Goal: Task Accomplishment & Management: Manage account settings

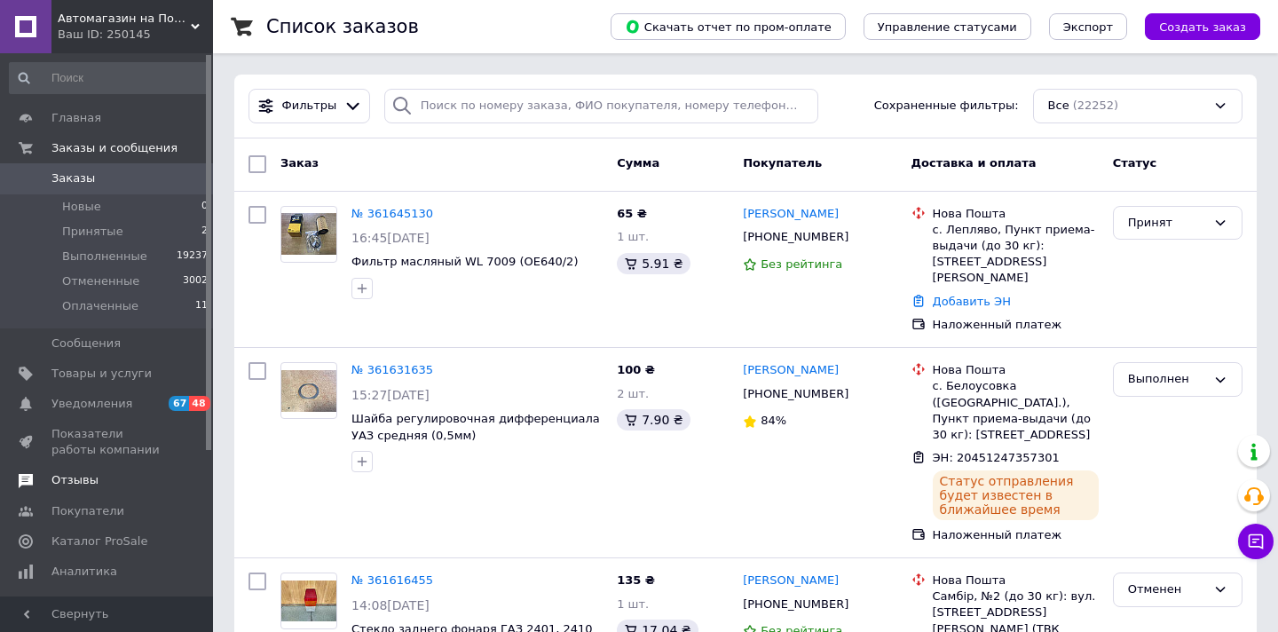
click at [88, 480] on span "Отзывы" at bounding box center [74, 480] width 47 height 16
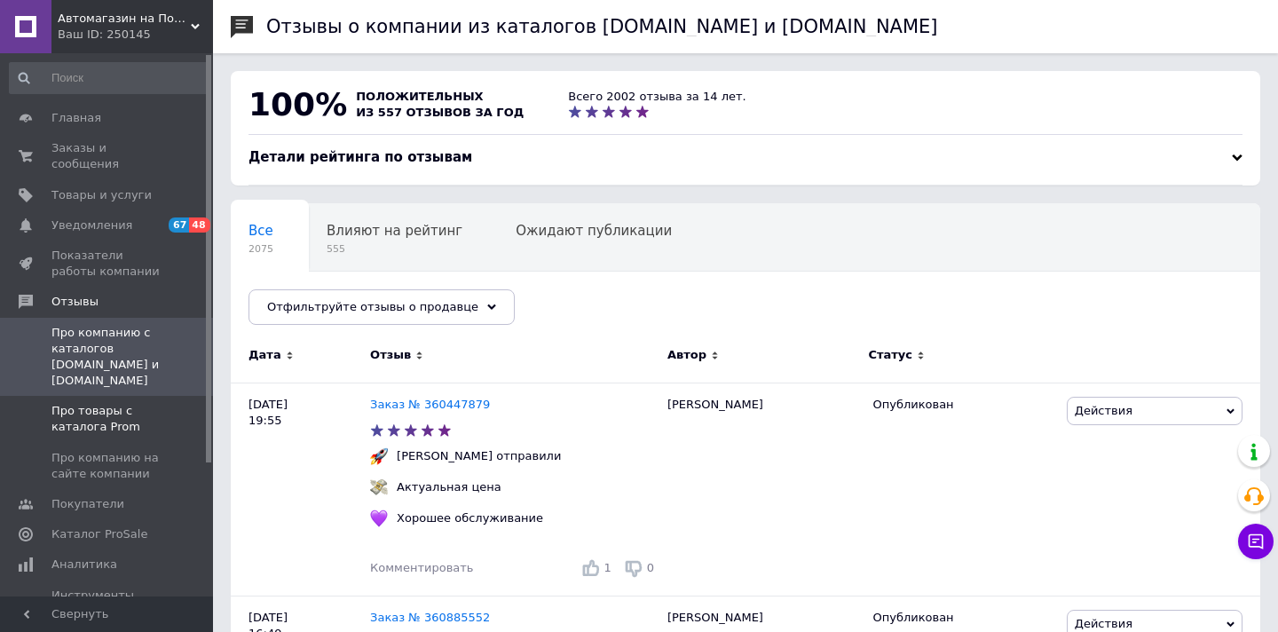
click at [99, 396] on link "Про товары с каталога Prom" at bounding box center [109, 419] width 218 height 46
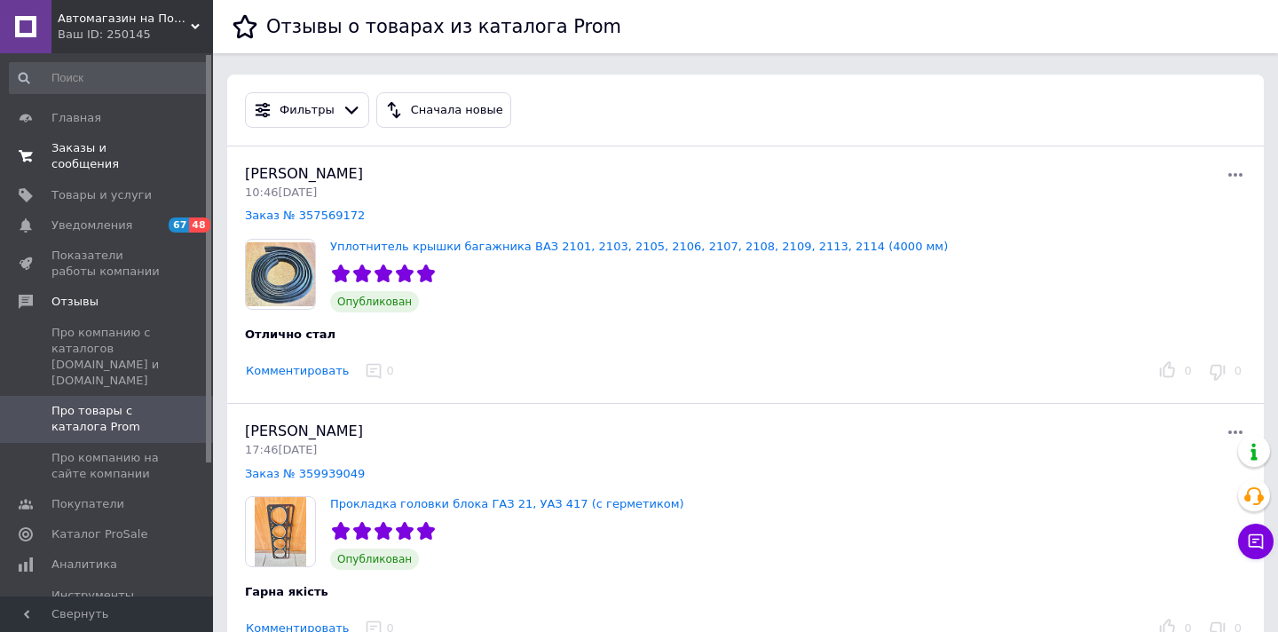
click at [80, 167] on span "Заказы и сообщения" at bounding box center [107, 156] width 113 height 32
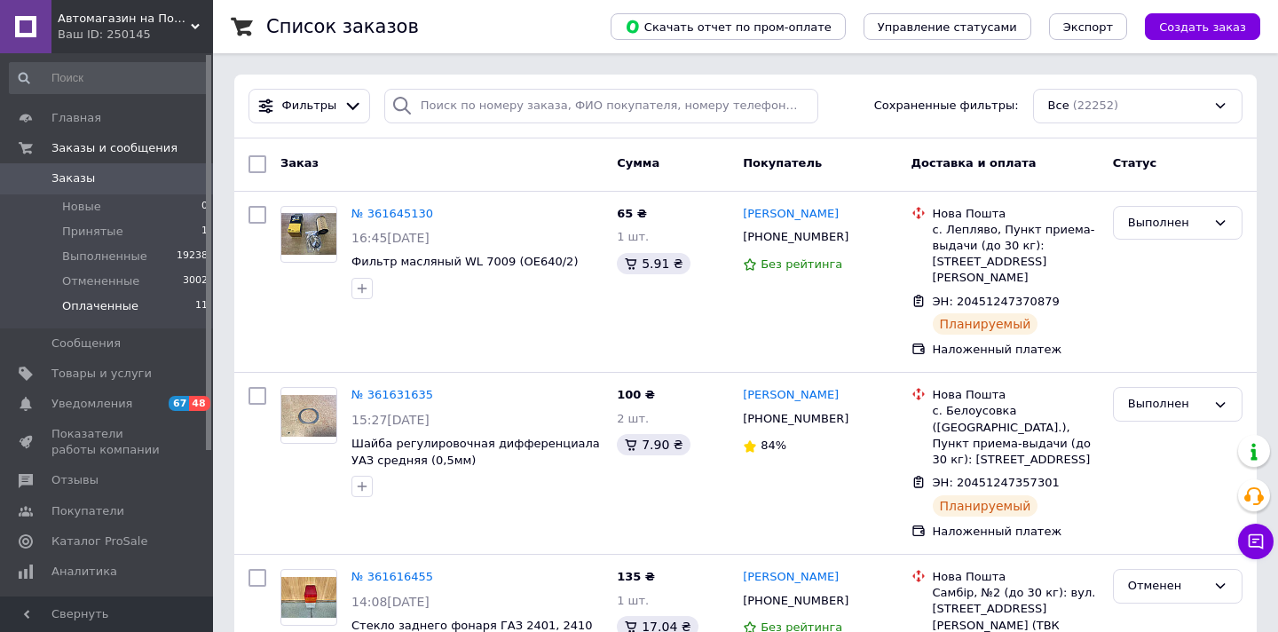
click at [136, 301] on li "Оплаченные 11" at bounding box center [109, 311] width 218 height 34
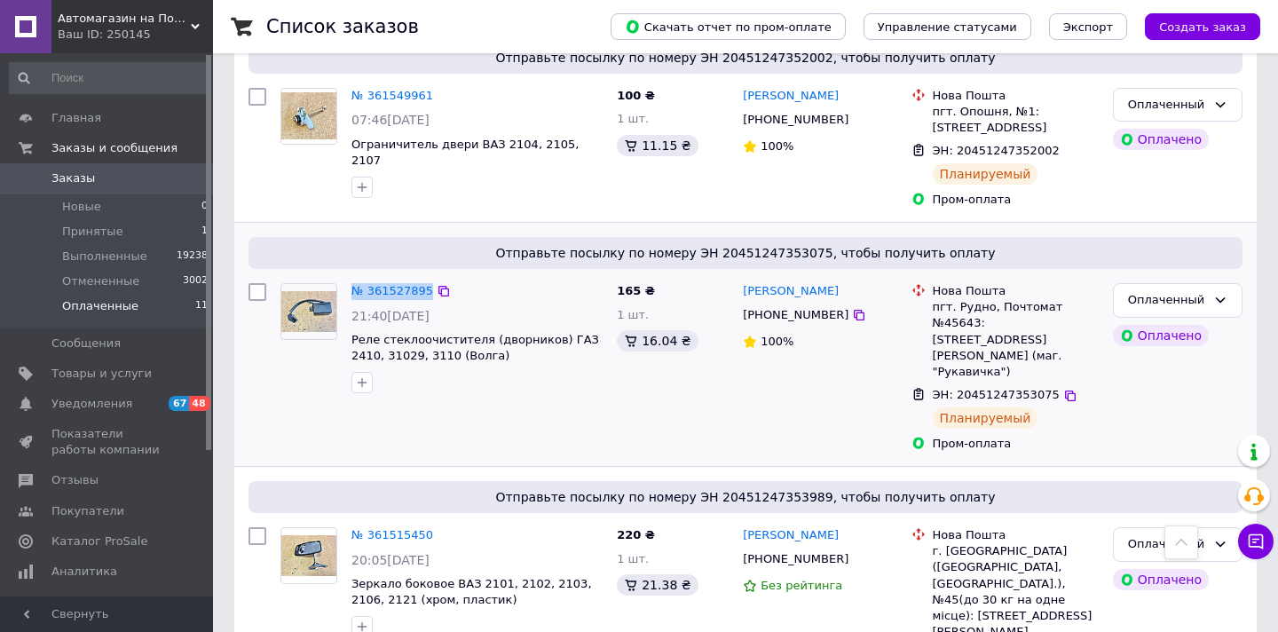
scroll to position [834, 0]
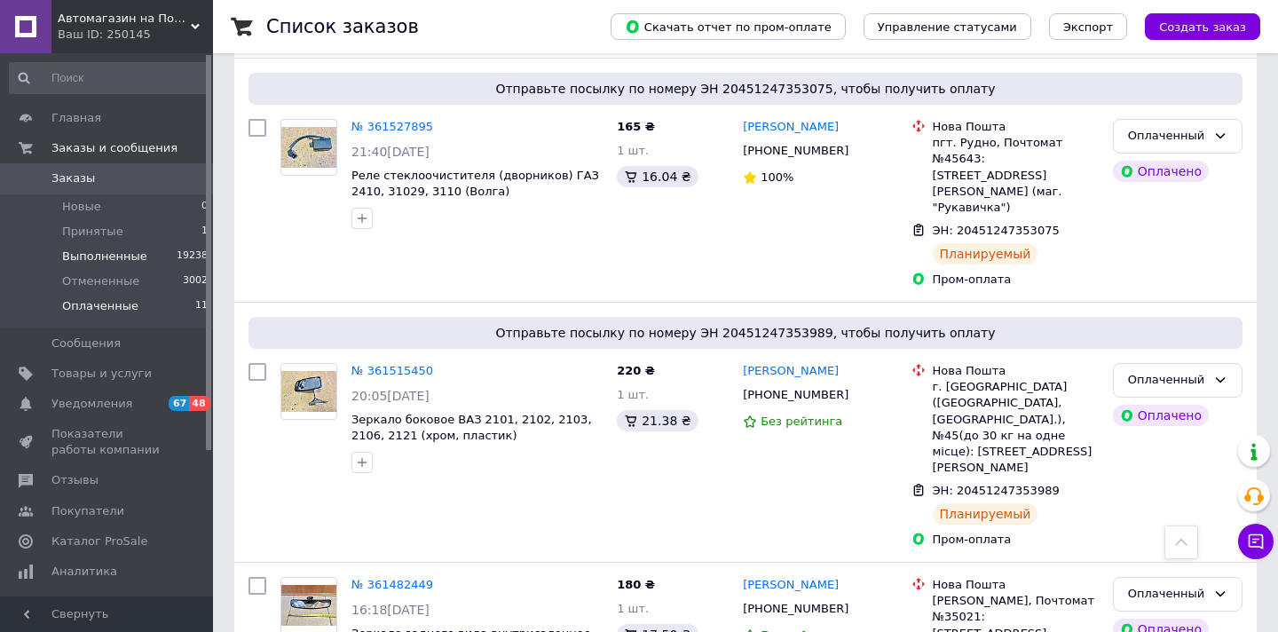
drag, startPoint x: 231, startPoint y: 257, endPoint x: 107, endPoint y: 255, distance: 123.4
click at [107, 255] on span "Выполненные" at bounding box center [104, 257] width 85 height 16
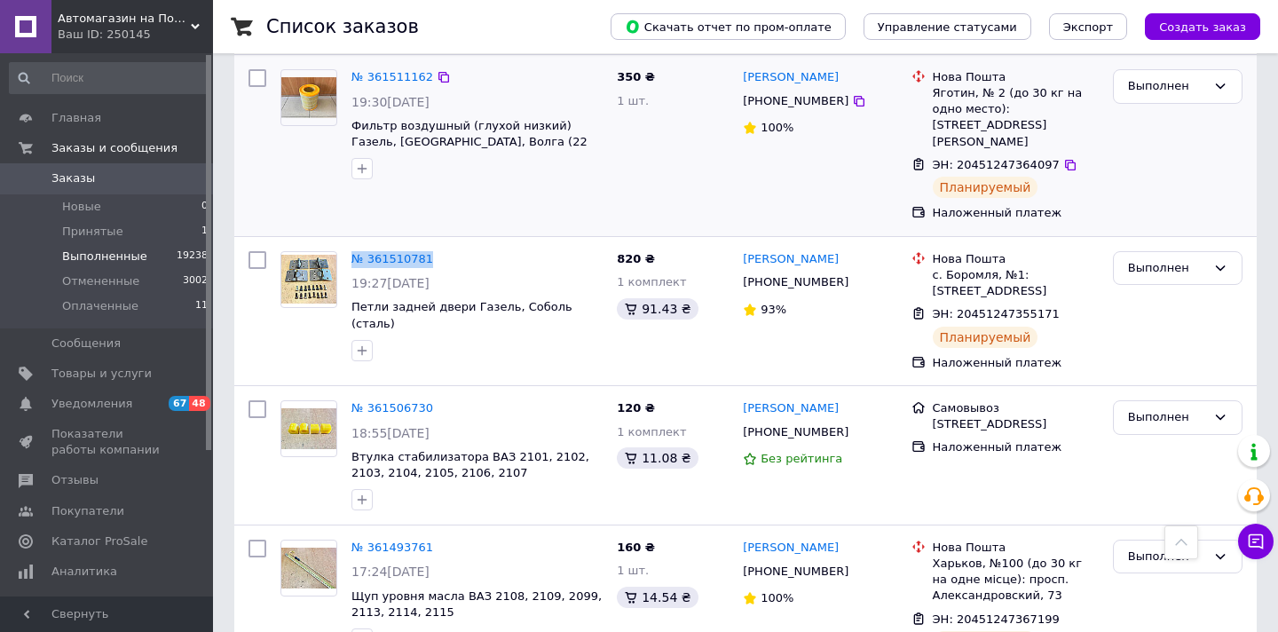
scroll to position [1789, 0]
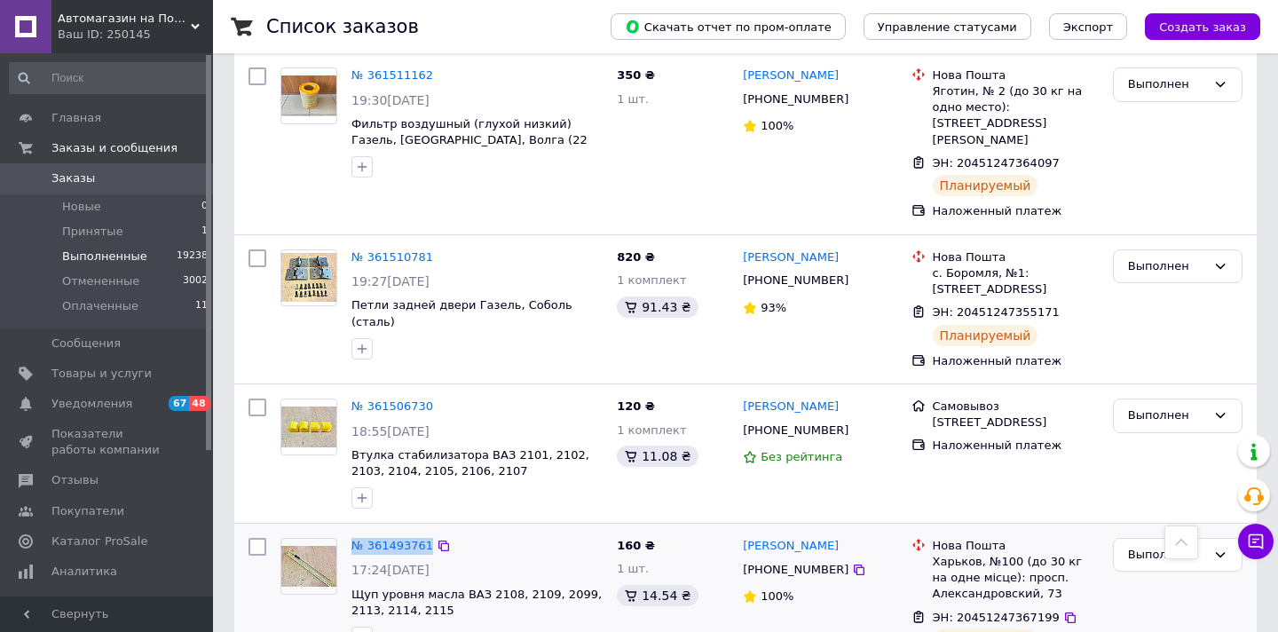
click at [98, 369] on span "Товары и услуги" at bounding box center [101, 374] width 100 height 16
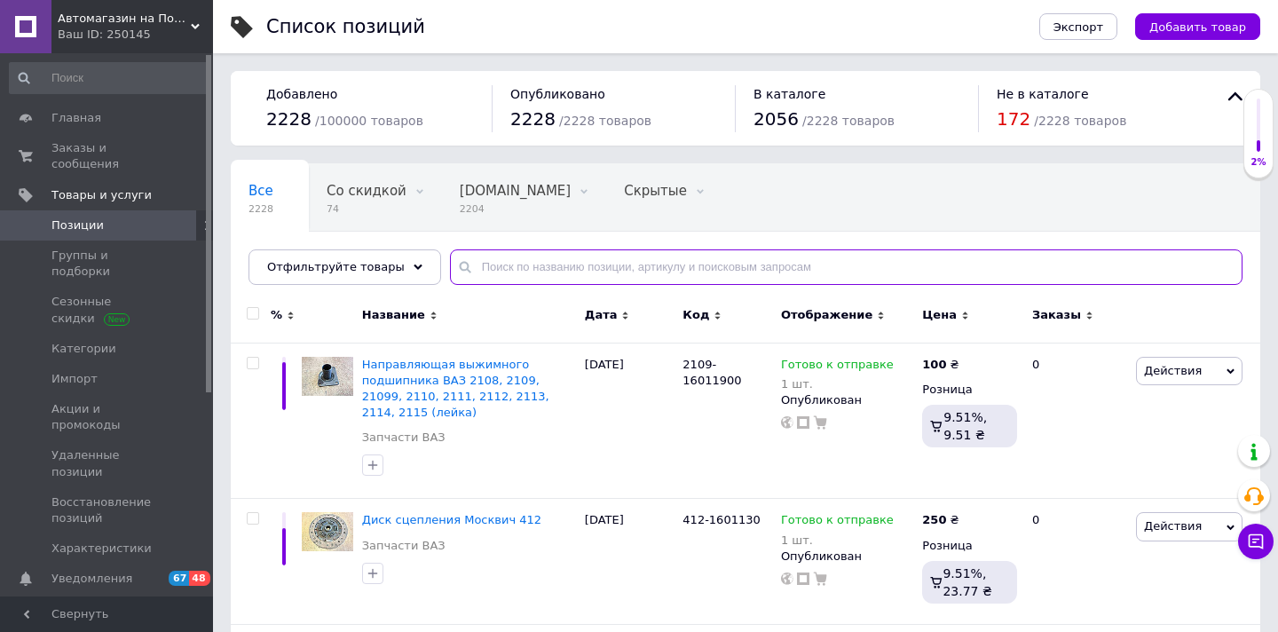
click at [524, 258] on input "text" at bounding box center [846, 267] width 793 height 36
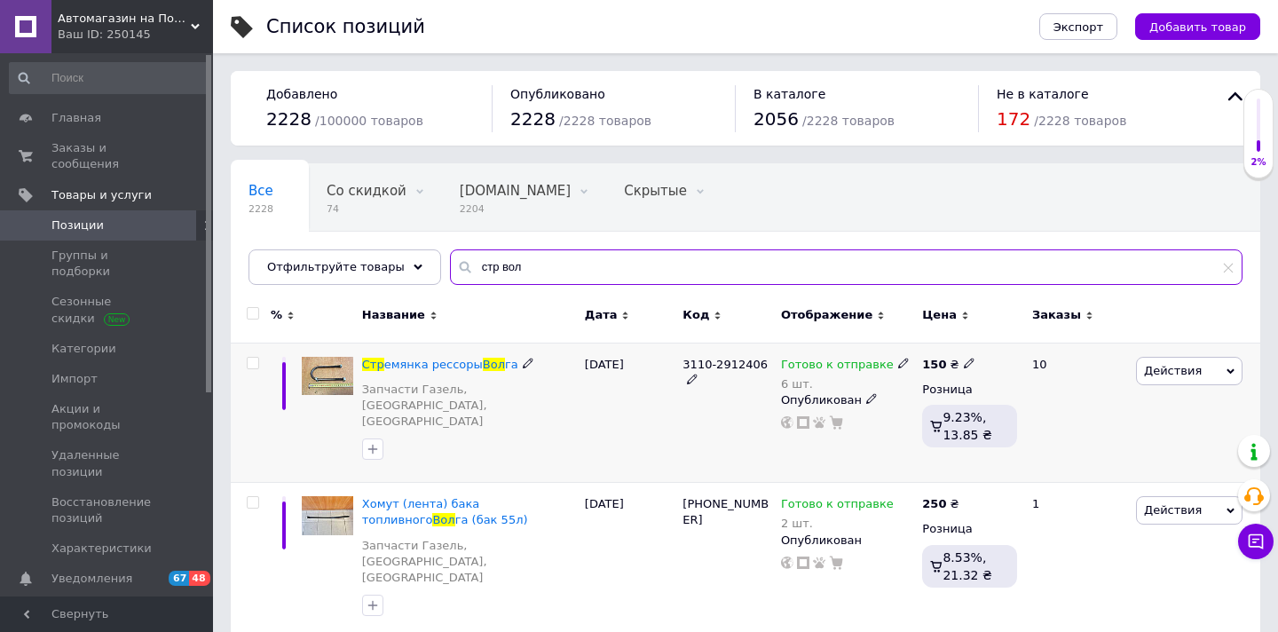
type input "стр вол"
click at [898, 365] on use at bounding box center [903, 363] width 10 height 10
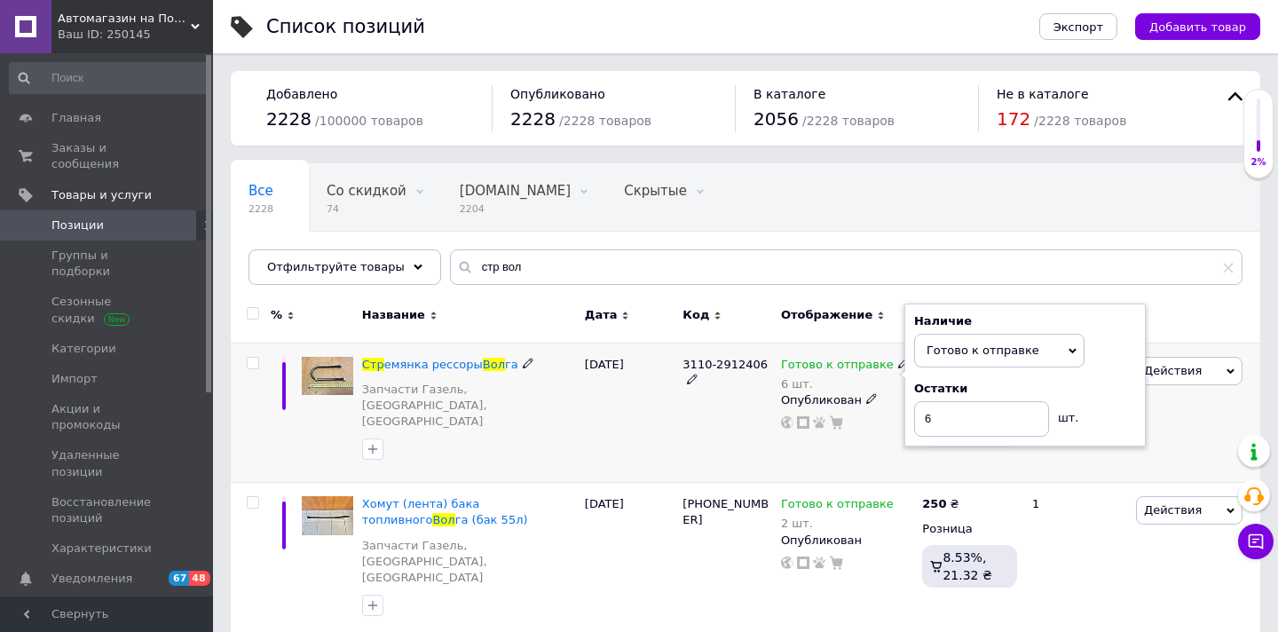
click at [1096, 388] on div "Остатки" at bounding box center [1025, 389] width 222 height 16
click at [1022, 414] on input "6" at bounding box center [981, 419] width 135 height 36
type input "2"
click at [712, 407] on div "3110-2912406" at bounding box center [727, 413] width 99 height 140
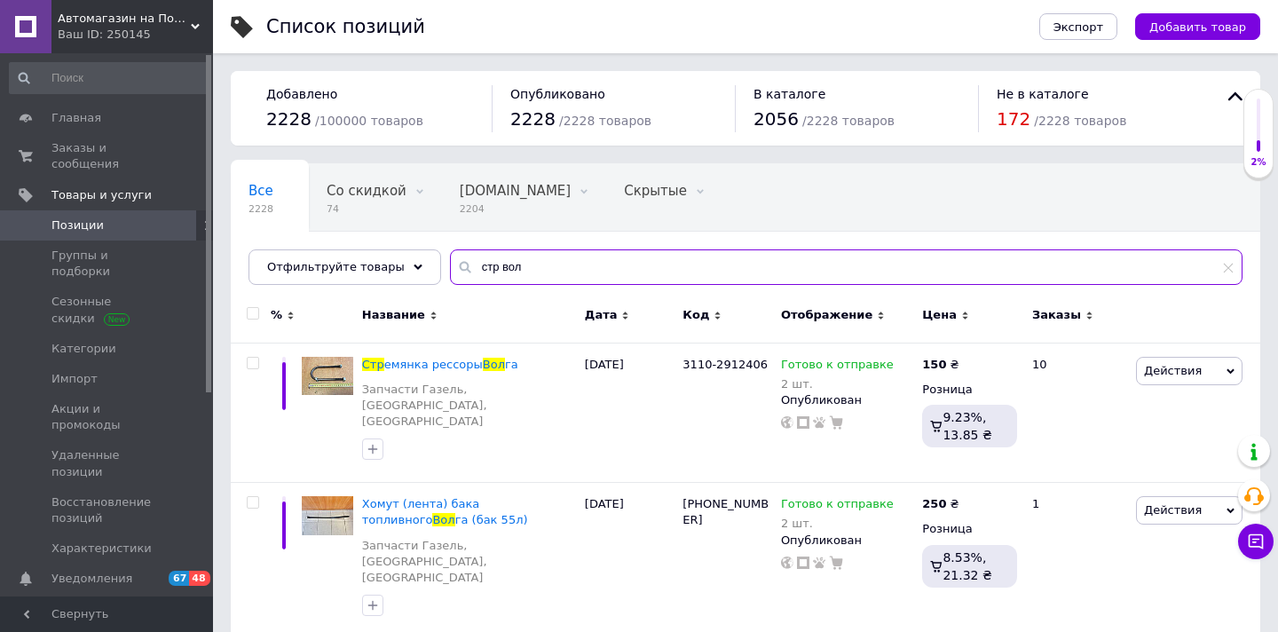
click at [508, 269] on input "стр вол" at bounding box center [846, 267] width 793 height 36
paste input "(хром, пластик)"
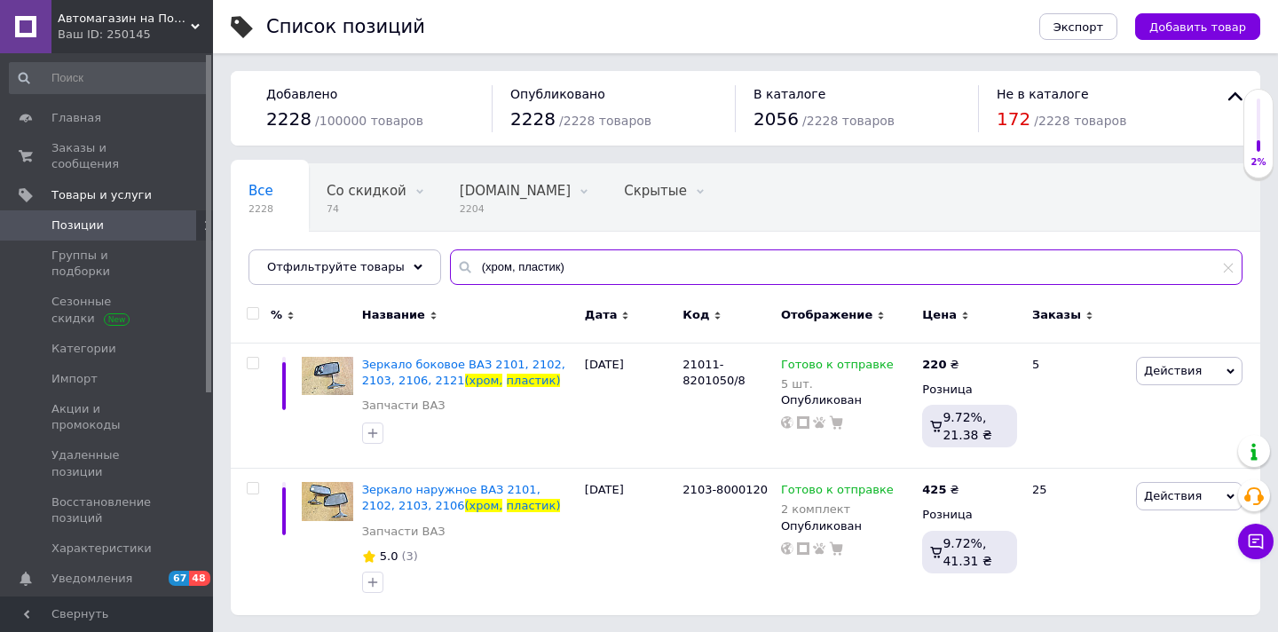
click at [522, 261] on input "(хром, пластик)" at bounding box center [846, 267] width 793 height 36
paste input "2112-6307024"
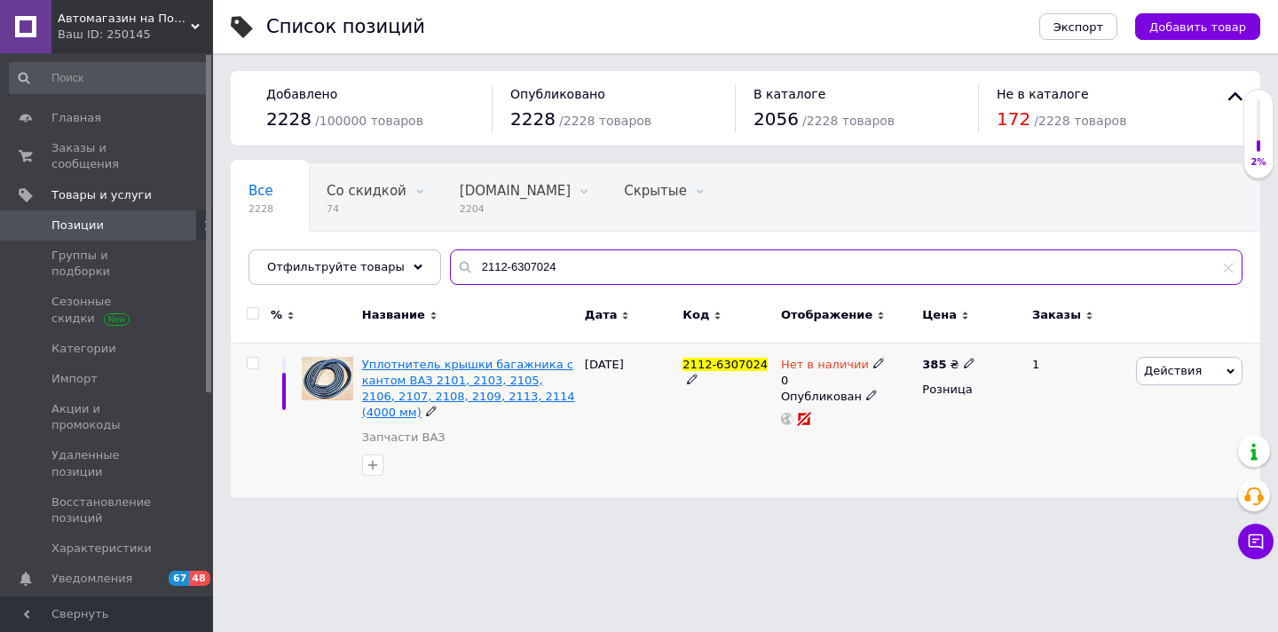
type input "2112-6307024"
click at [462, 399] on span "Уплотнитель крышки багажника с кантом ВАЗ 2101, 2103, 2105, 2106, 2107, 2108, 2…" at bounding box center [468, 389] width 213 height 62
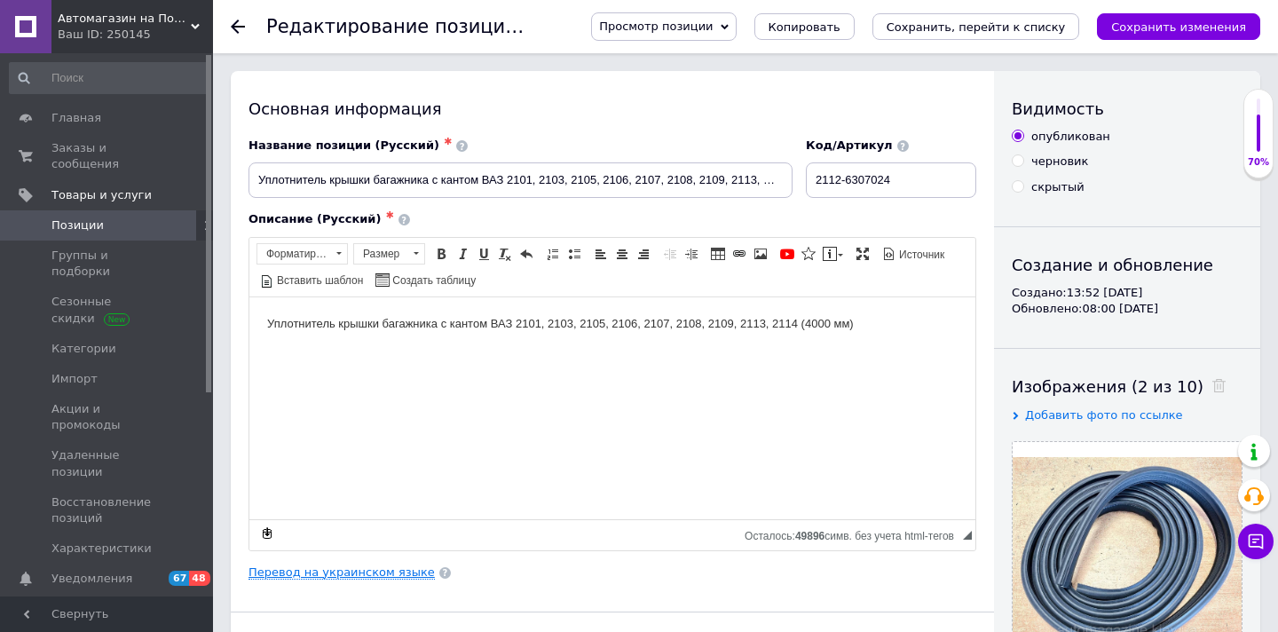
click at [393, 575] on link "Перевод на украинском языке" at bounding box center [342, 572] width 186 height 14
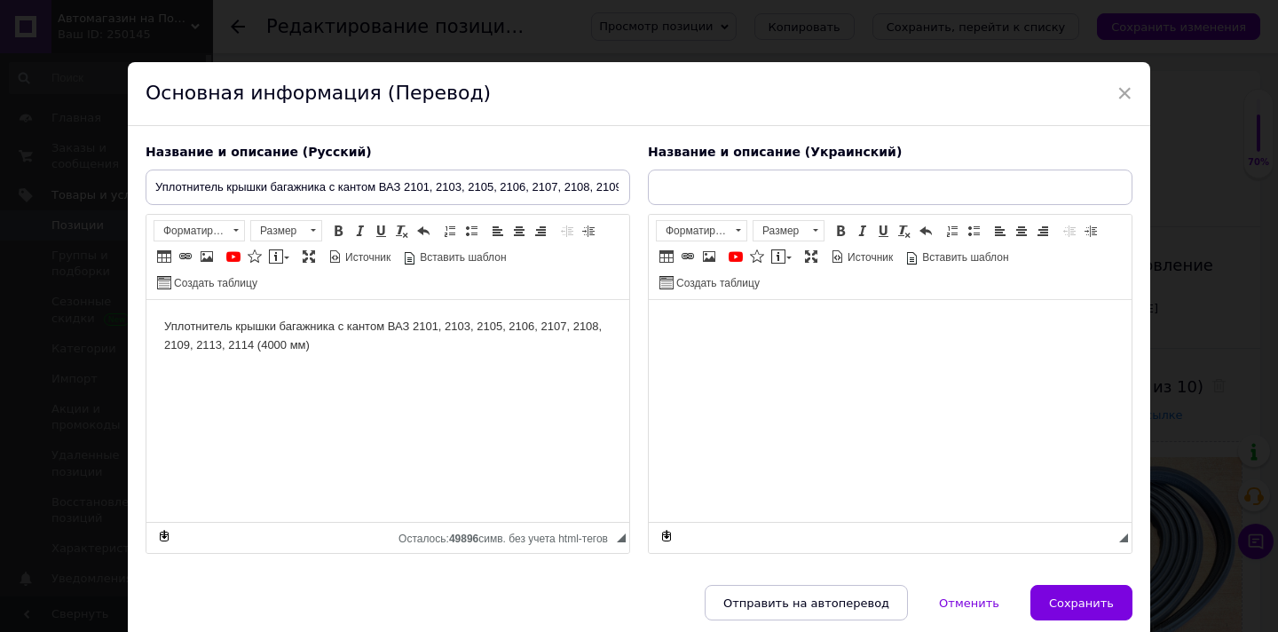
type input "Ущільнювач кришки багажника з кантом ВАЗ 2101, 2103, 2105, 2106, 2107, 2108, 21…"
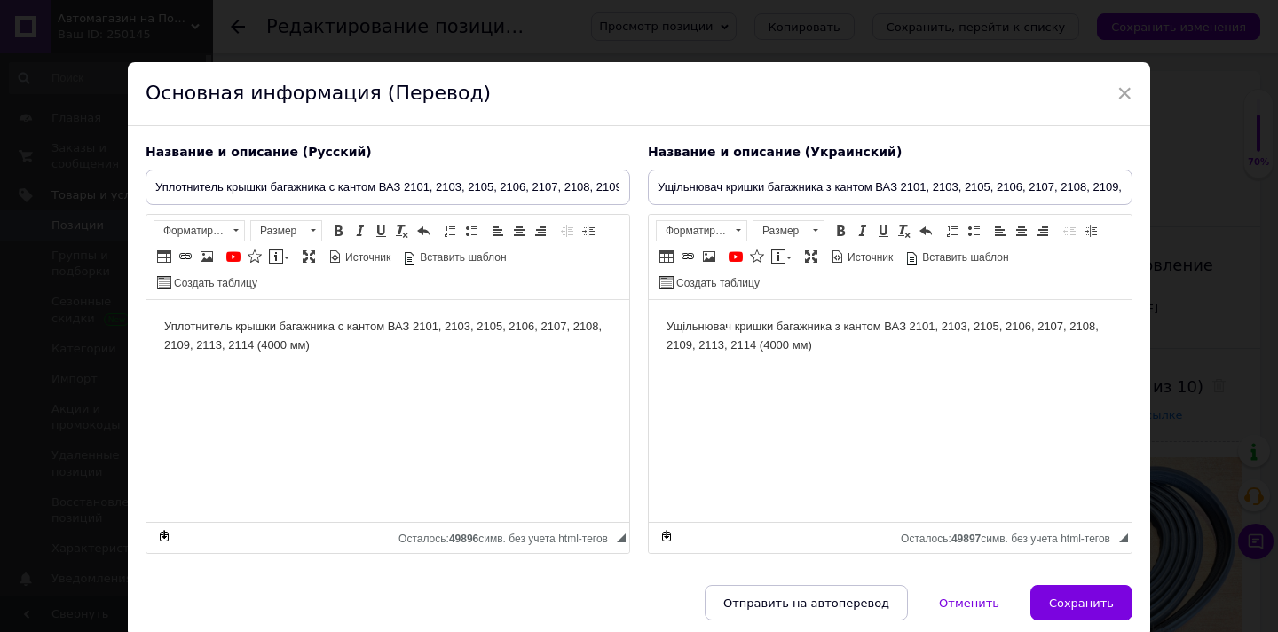
click at [230, 343] on body "Уплотнитель крышки багажника с кантом ВАЗ 2101, 2103, 2105, 2106, 2107, 2108, 2…" at bounding box center [387, 336] width 447 height 37
drag, startPoint x: 231, startPoint y: 340, endPoint x: 322, endPoint y: 338, distance: 91.5
click at [322, 338] on body "Уплотнитель крышки багажника с кантом ВАЗ 2101, 2103, 2105, 2106, 2107, 2108, 2…" at bounding box center [387, 336] width 447 height 37
copy body "2110, 2111, 2112,"
click at [700, 345] on body "Ущільнювач кришки багажника з кантом ВАЗ 2101, 2103, 2105, 2106, 2107, 2108, 21…" at bounding box center [890, 336] width 447 height 37
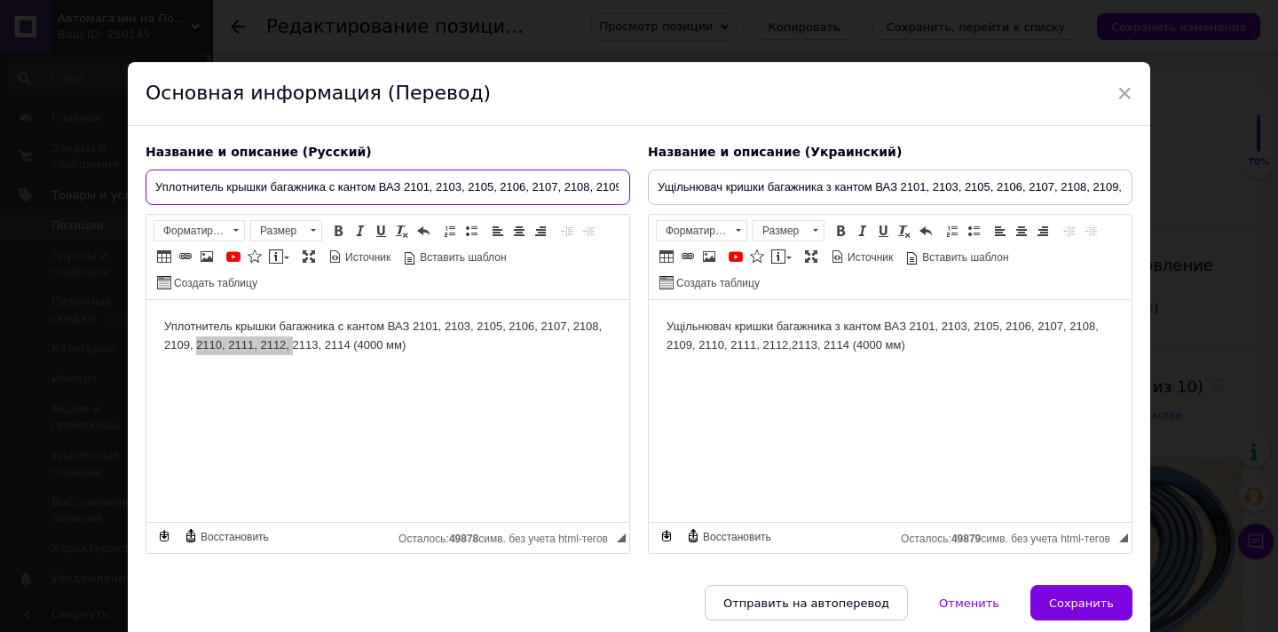
drag, startPoint x: 586, startPoint y: 180, endPoint x: 700, endPoint y: 180, distance: 114.5
click at [700, 180] on div "Название и описание (Русский) Уплотнитель крышки багажника с кантом ВАЗ 2101, 2…" at bounding box center [639, 349] width 1005 height 429
click at [598, 182] on input "Уплотнитель крышки багажника с кантом ВАЗ 2101, 2103, 2105, 2106, 2107, 2108, 2…" at bounding box center [388, 188] width 485 height 36
click at [504, 183] on input "Уплотнитель крышки багажника с кантом ВАЗ 2101, 2103, 2105, 2106, 2107, 2108, 2…" at bounding box center [388, 188] width 485 height 36
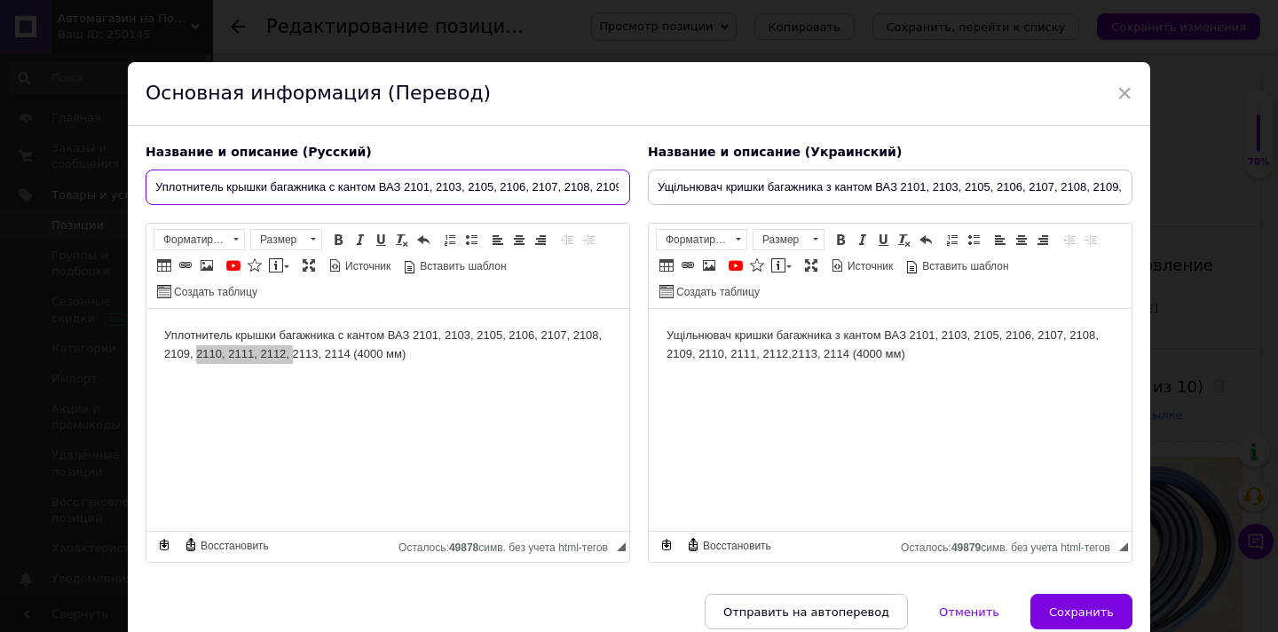
type input "Уплотнитель крышки багажника с кантом ВАЗ 2101, 2103, 2105, 2106, 2107, 2108, 2…"
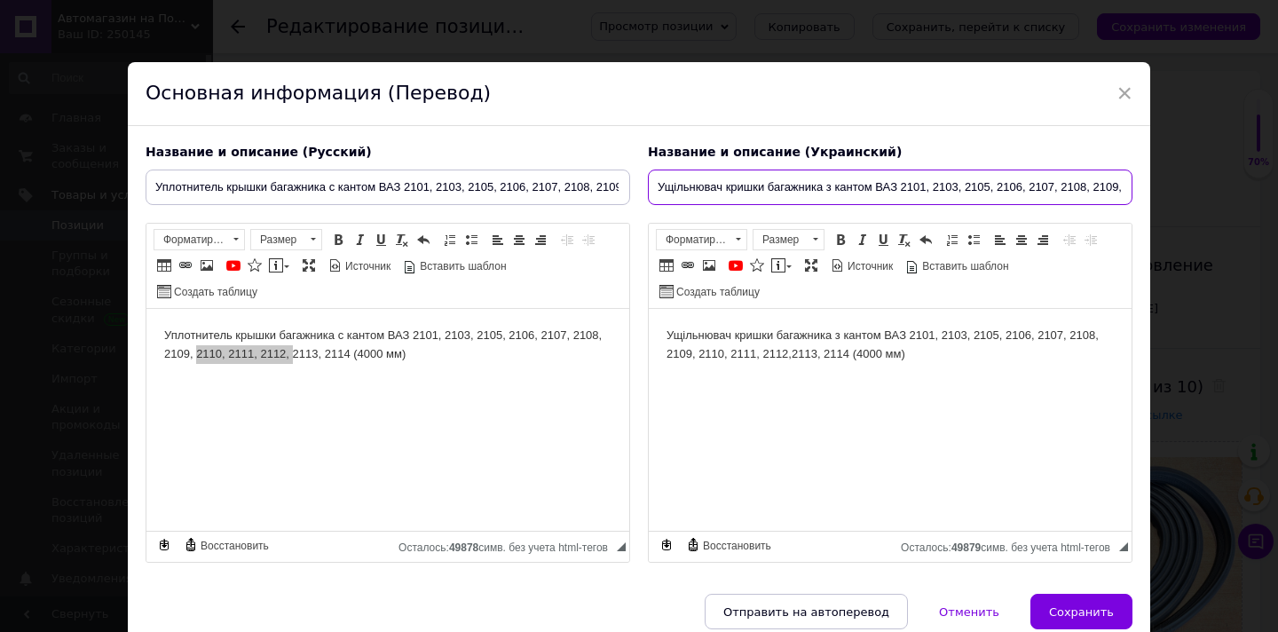
drag, startPoint x: 1048, startPoint y: 185, endPoint x: 1208, endPoint y: 185, distance: 160.7
click at [1208, 185] on div "× Основная информация (Перевод) Название и описание (Русский) Уплотнитель крышк…" at bounding box center [639, 316] width 1278 height 632
click at [1086, 178] on input "Ущільнювач кришки багажника з кантом ВАЗ 2101, 2103, 2105, 2106, 2107, 2108, 21…" at bounding box center [890, 188] width 485 height 36
click at [1005, 183] on input "Ущільнювач кришки багажника з кантом ВАЗ 2101, 2103, 2105, 2106, 2107, 2108, 21…" at bounding box center [890, 188] width 485 height 36
paste input "0, 2111, 2112, 211"
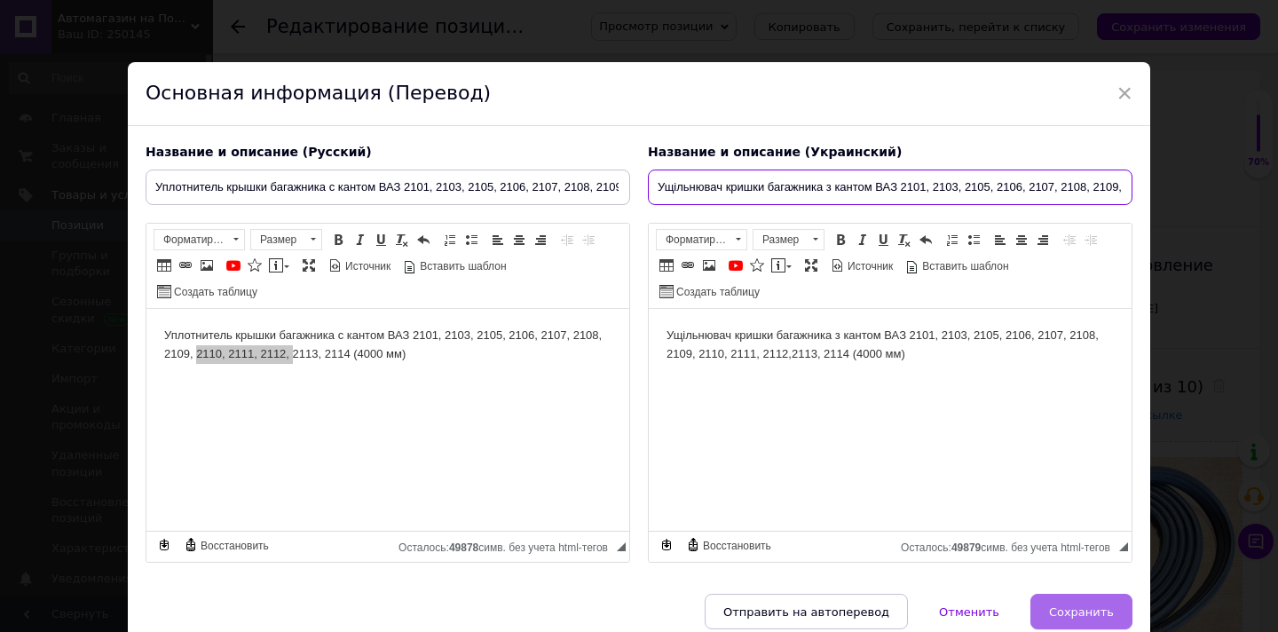
type input "Ущільнювач кришки багажника з кантом ВАЗ 2101, 2103, 2105, 2106, 2107, 2108, 21…"
click at [1088, 605] on span "Сохранить" at bounding box center [1081, 611] width 65 height 13
type input "Уплотнитель крышки багажника с кантом ВАЗ 2101, 2103, 2105, 2106, 2107, 2108, 2…"
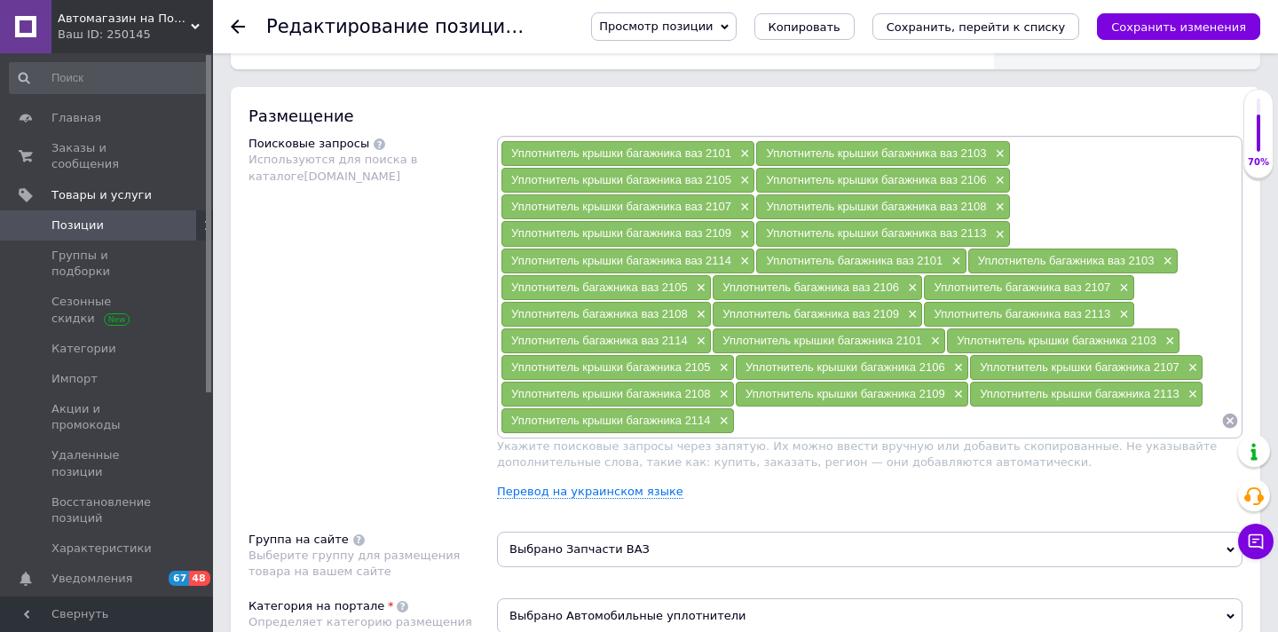
scroll to position [993, 0]
copy span "Уплотнитель крышки багажника"
drag, startPoint x: 512, startPoint y: 416, endPoint x: 684, endPoint y: 418, distance: 171.3
click at [684, 418] on span "Уплотнитель крышки багажника 2114" at bounding box center [611, 419] width 200 height 13
click at [764, 415] on input at bounding box center [978, 420] width 486 height 27
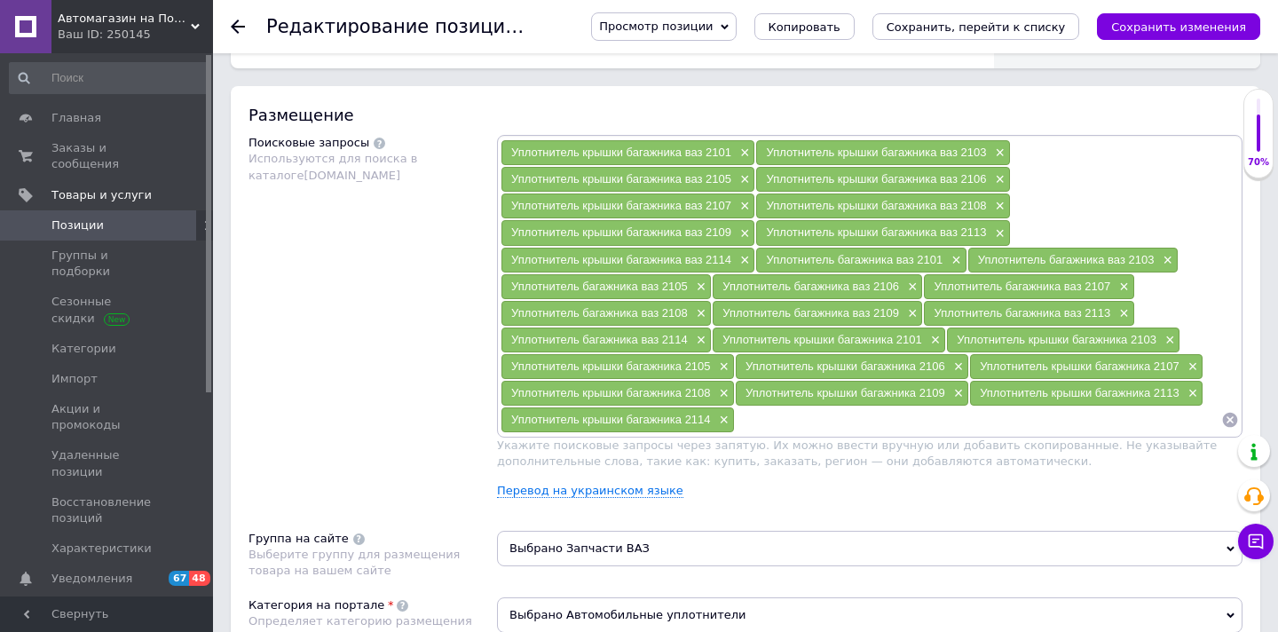
paste input "Уплотнитель крышки багажника"
type input "Уплотнитель крышки багажника 2110"
paste input "Уплотнитель крышки багажника"
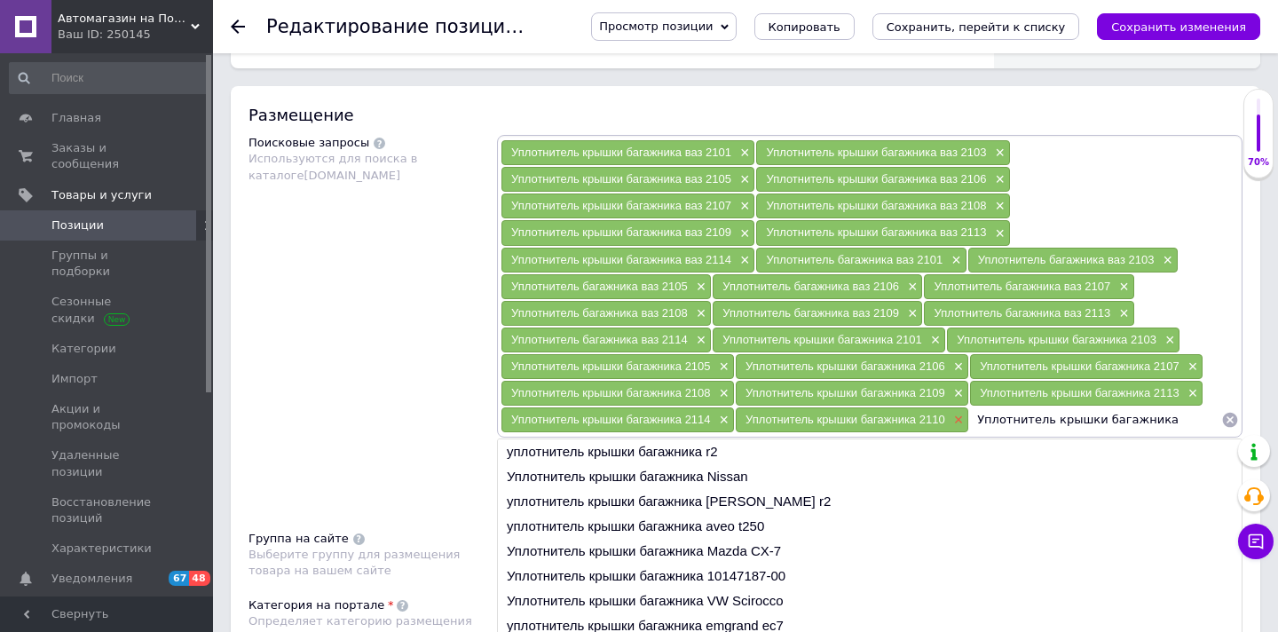
click at [957, 421] on span "×" at bounding box center [957, 420] width 14 height 15
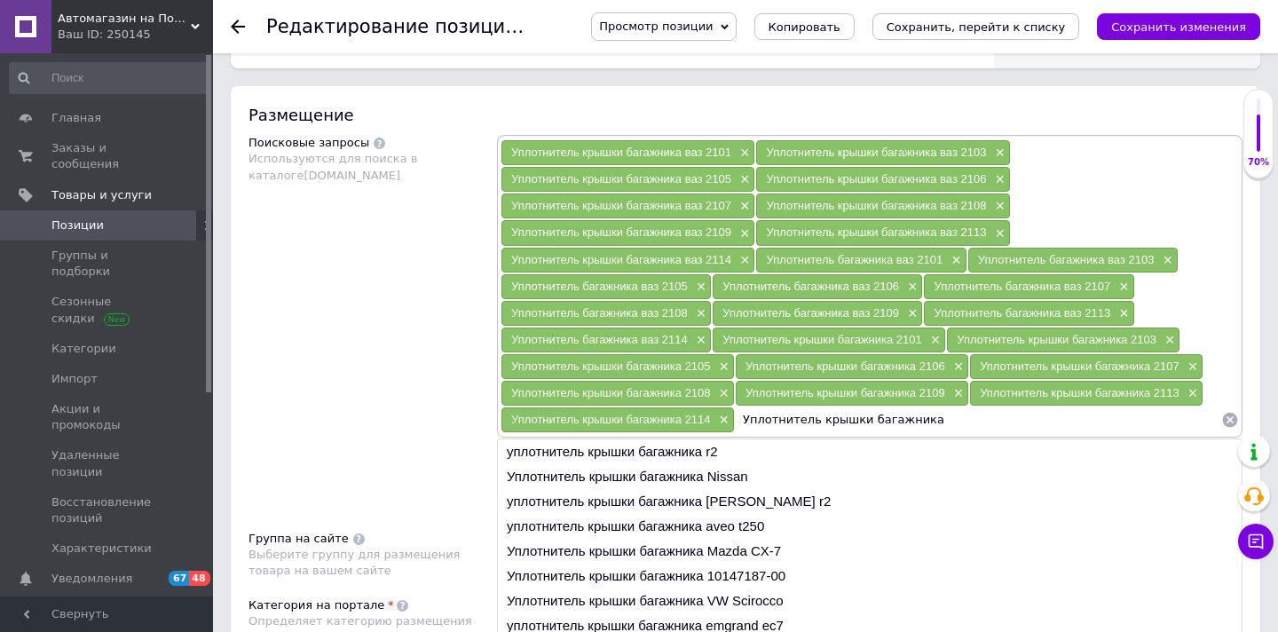
click at [901, 420] on input "Уплотнитель крышки багажника" at bounding box center [978, 420] width 486 height 27
paste input
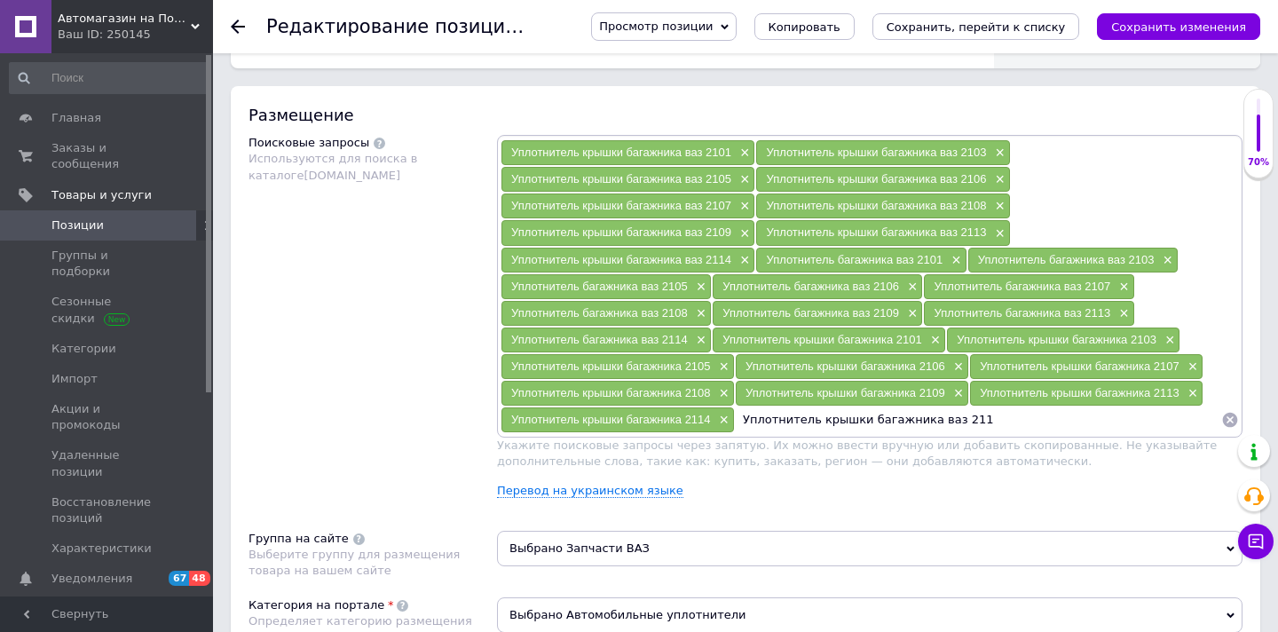
type input "Уплотнитель крышки багажника ваз 2110"
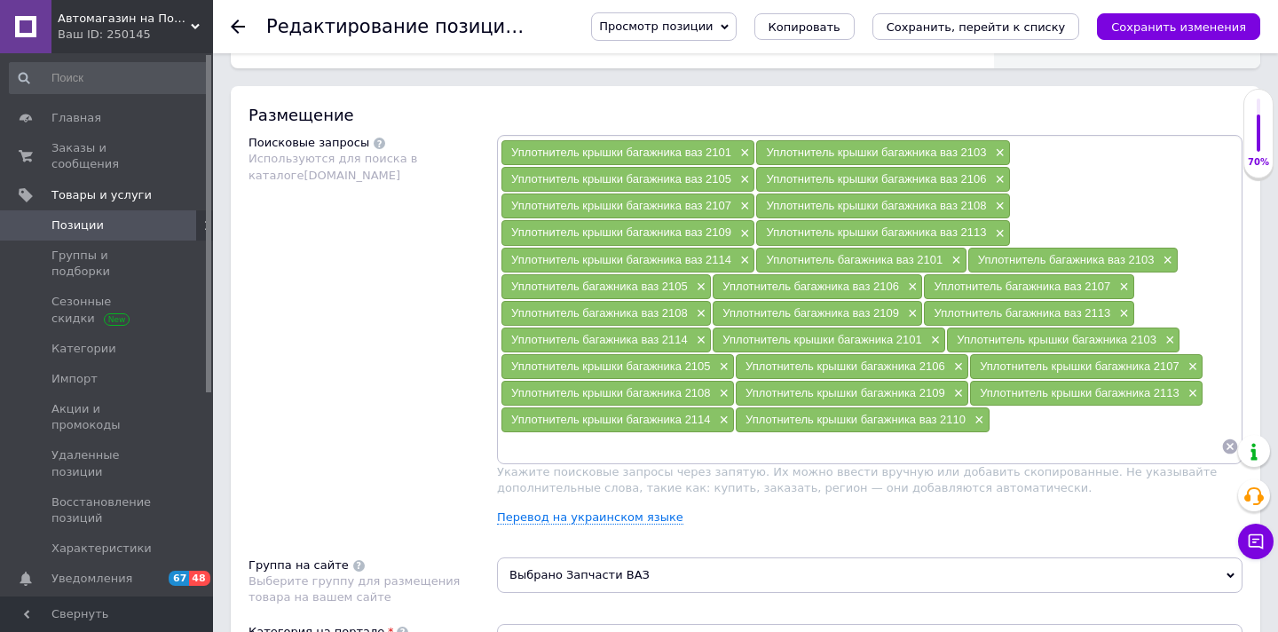
paste input "Уплотнитель крышки багажника"
type input "Уплотнитель крышки багажника ваз 2111"
paste input "Уплотнитель крышки багажника"
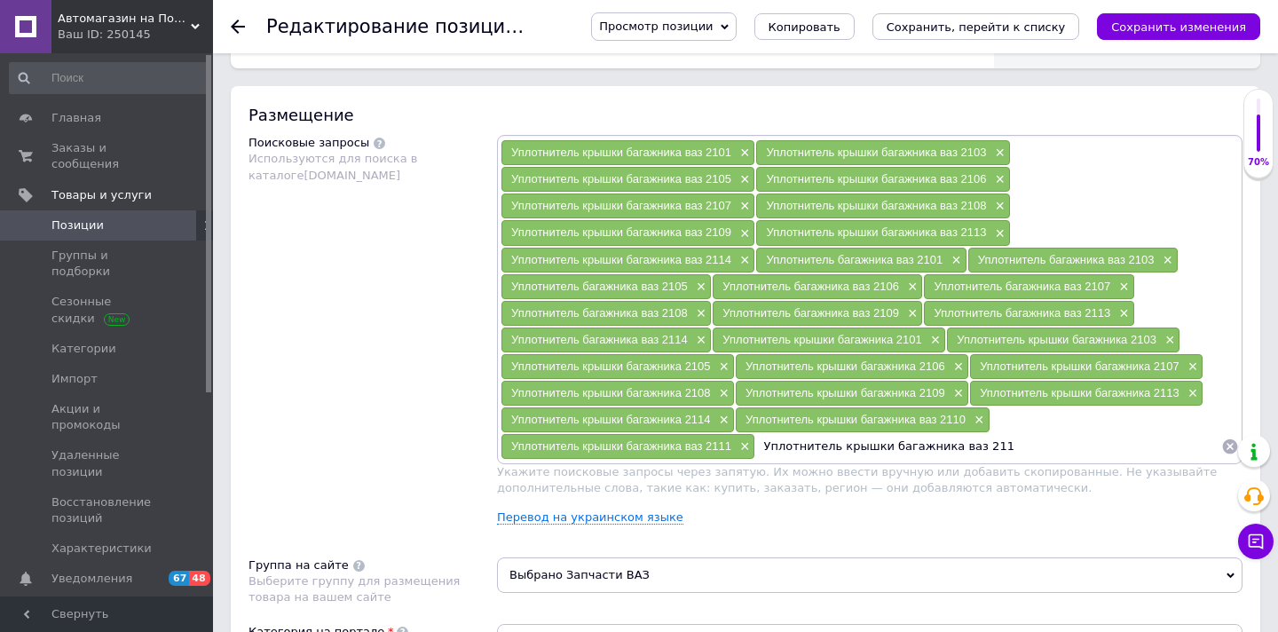
type input "Уплотнитель крышки багажника ваз 2112"
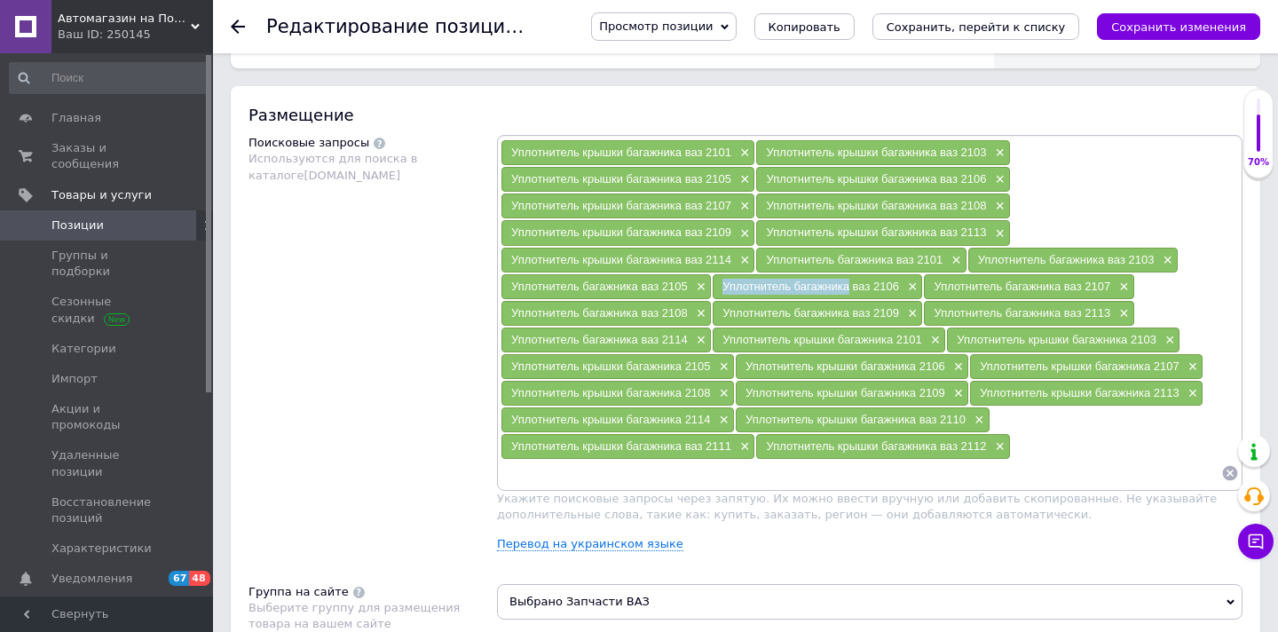
copy span "Уплотнитель багажника"
drag, startPoint x: 724, startPoint y: 283, endPoint x: 847, endPoint y: 285, distance: 122.5
click at [847, 285] on span "Уплотнитель багажника ваз 2106" at bounding box center [811, 286] width 177 height 13
click at [784, 473] on input at bounding box center [861, 473] width 721 height 27
paste input "Уплотнитель багажника"
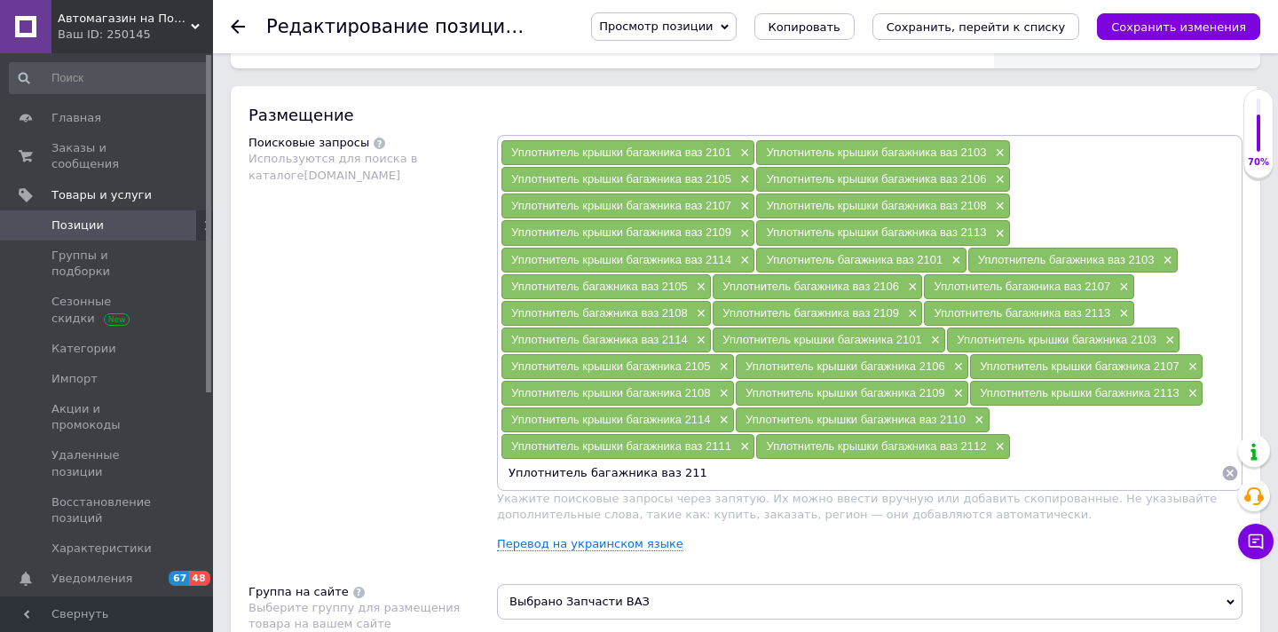
type input "Уплотнитель багажника ваз 2110"
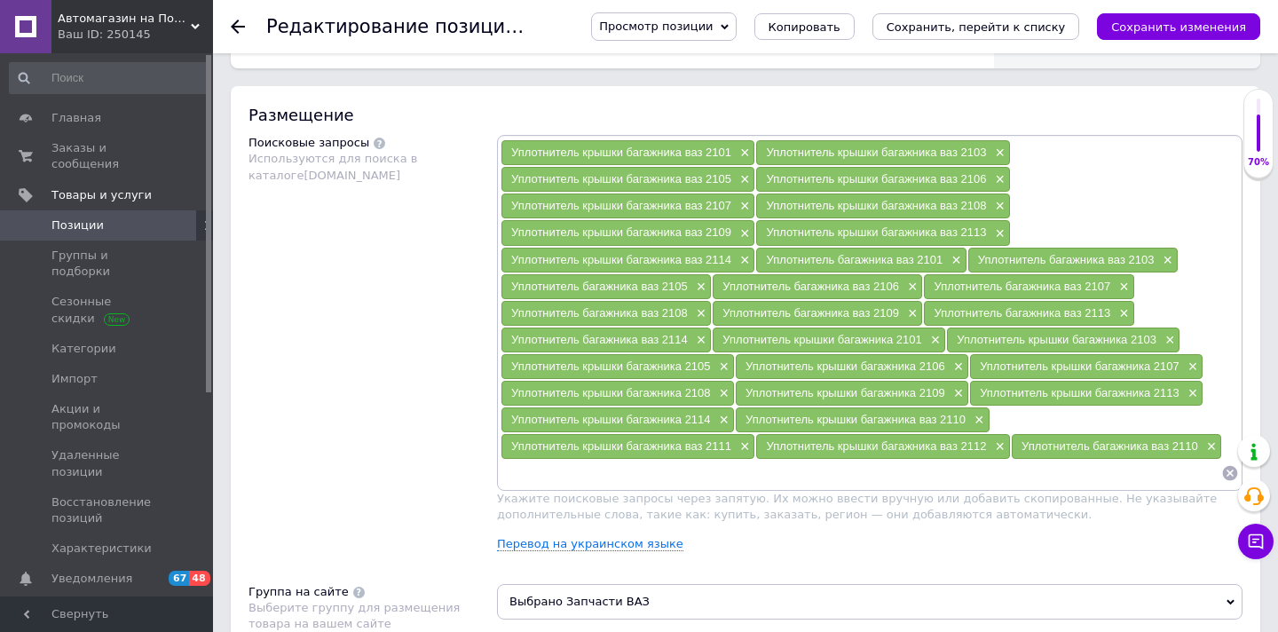
paste input "Уплотнитель багажника"
type input "Уплотнитель багажника ваз 2111"
paste input "Уплотнитель багажника"
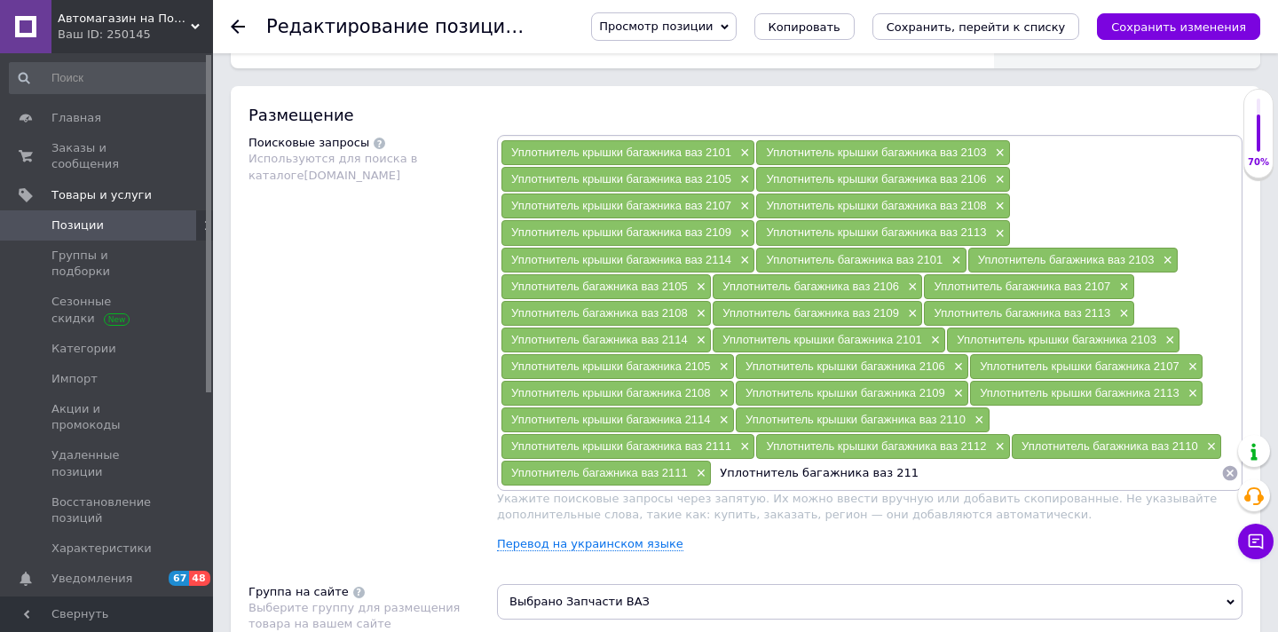
type input "Уплотнитель багажника ваз 2112"
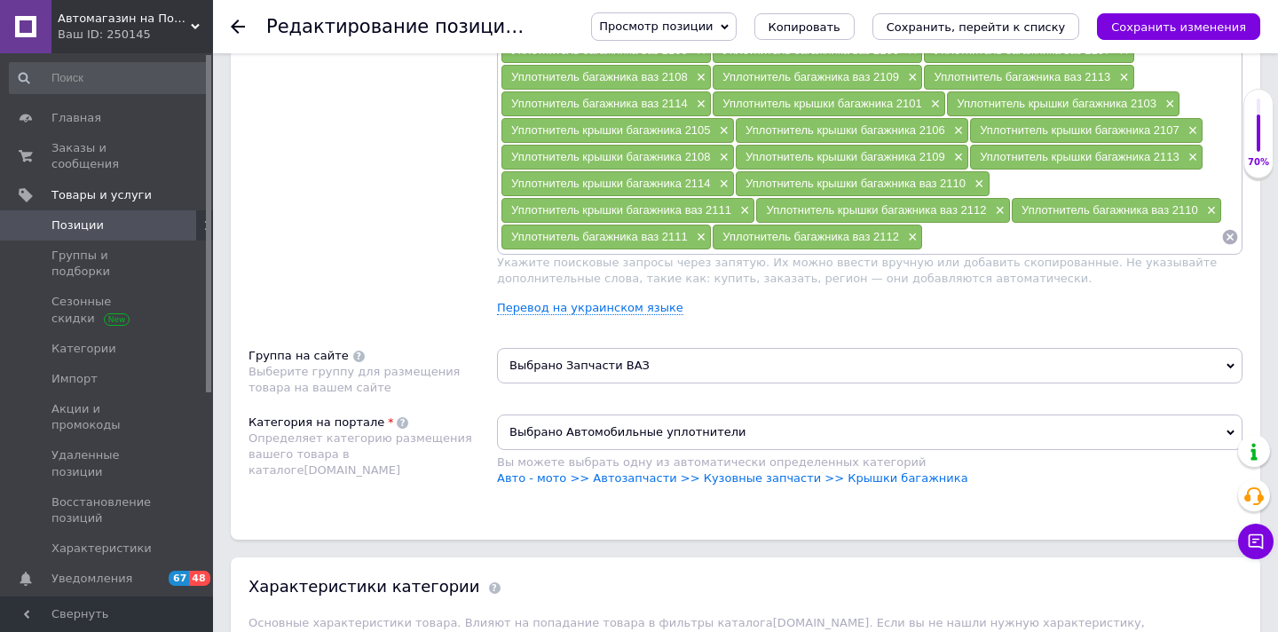
scroll to position [1233, 0]
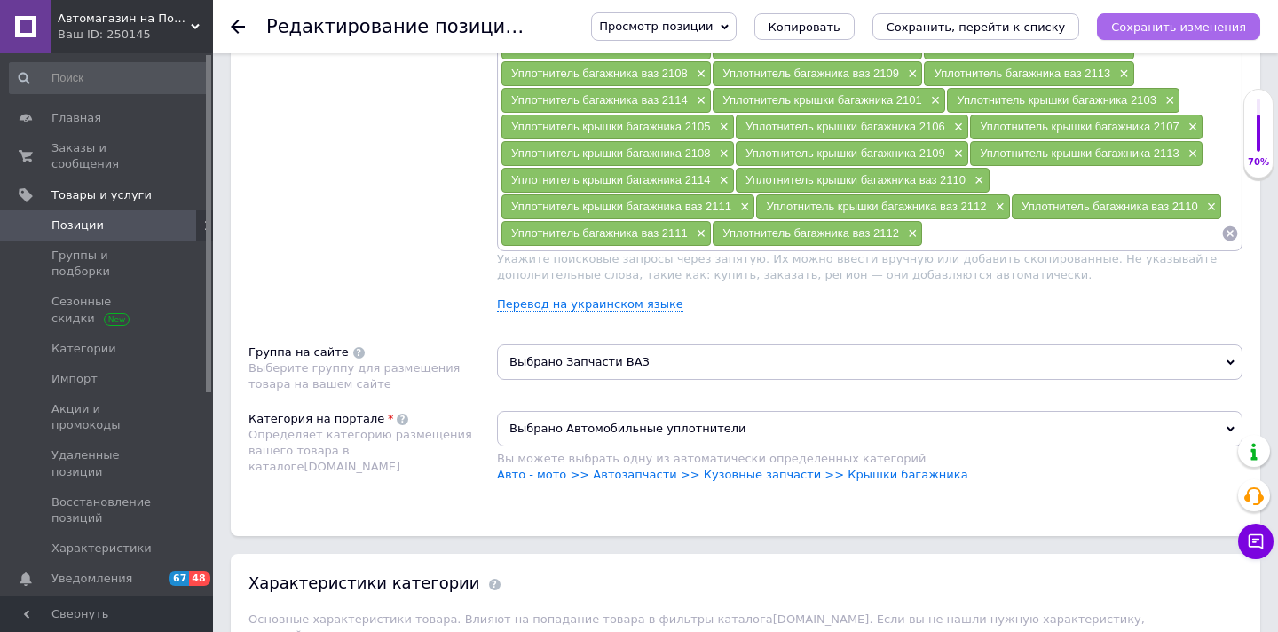
click at [1143, 29] on icon "Сохранить изменения" at bounding box center [1178, 26] width 135 height 13
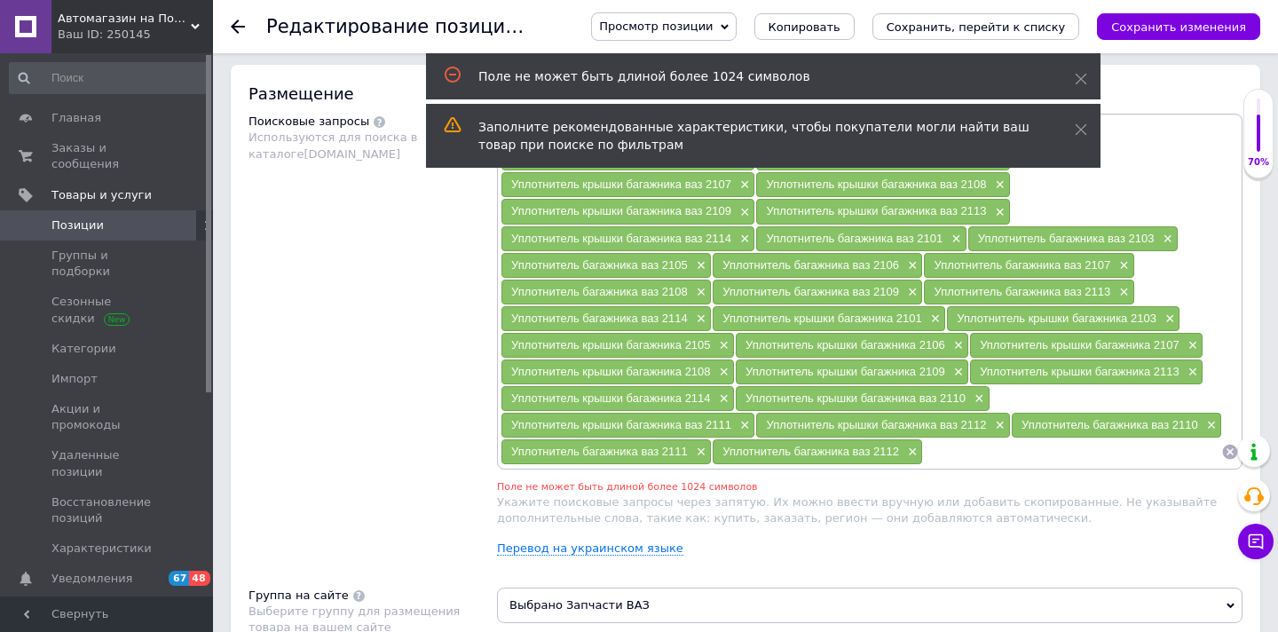
scroll to position [1016, 0]
click at [725, 395] on span "×" at bounding box center [723, 398] width 14 height 15
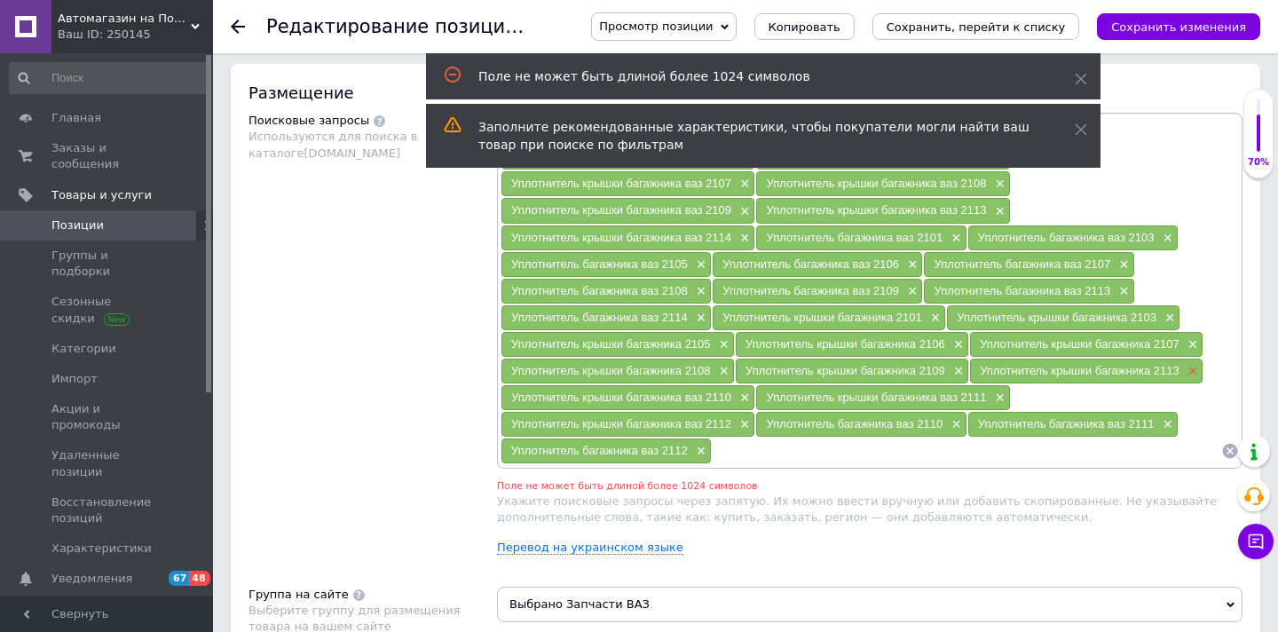
click at [1191, 367] on span "×" at bounding box center [1191, 371] width 14 height 15
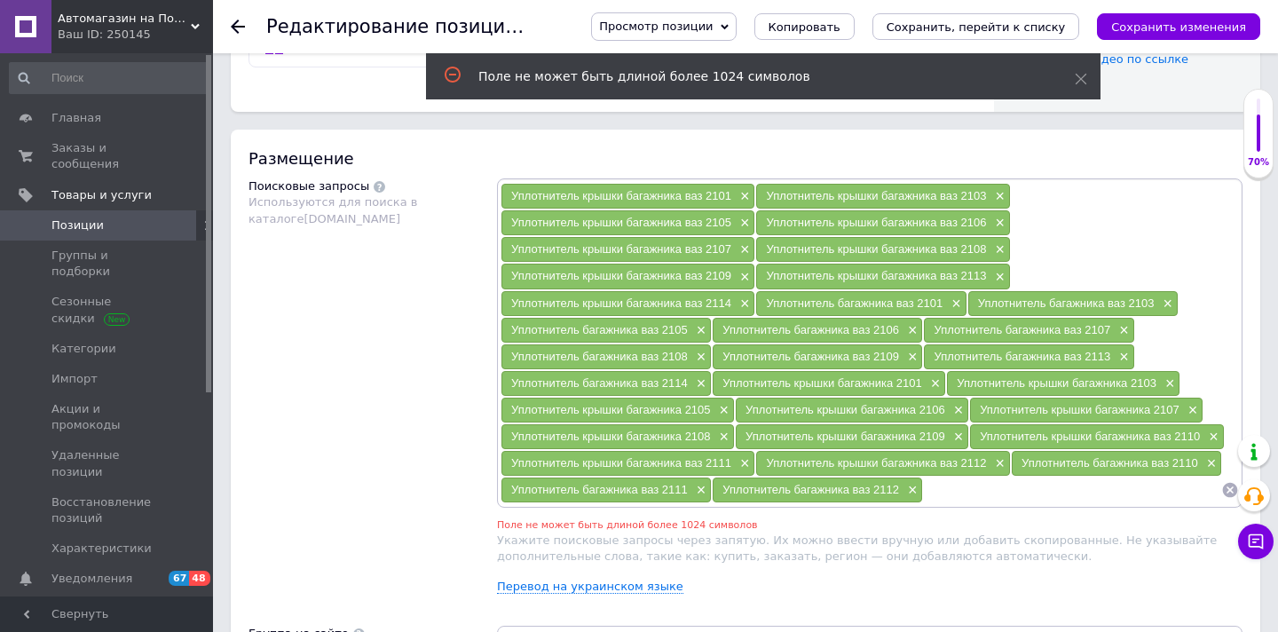
scroll to position [949, 0]
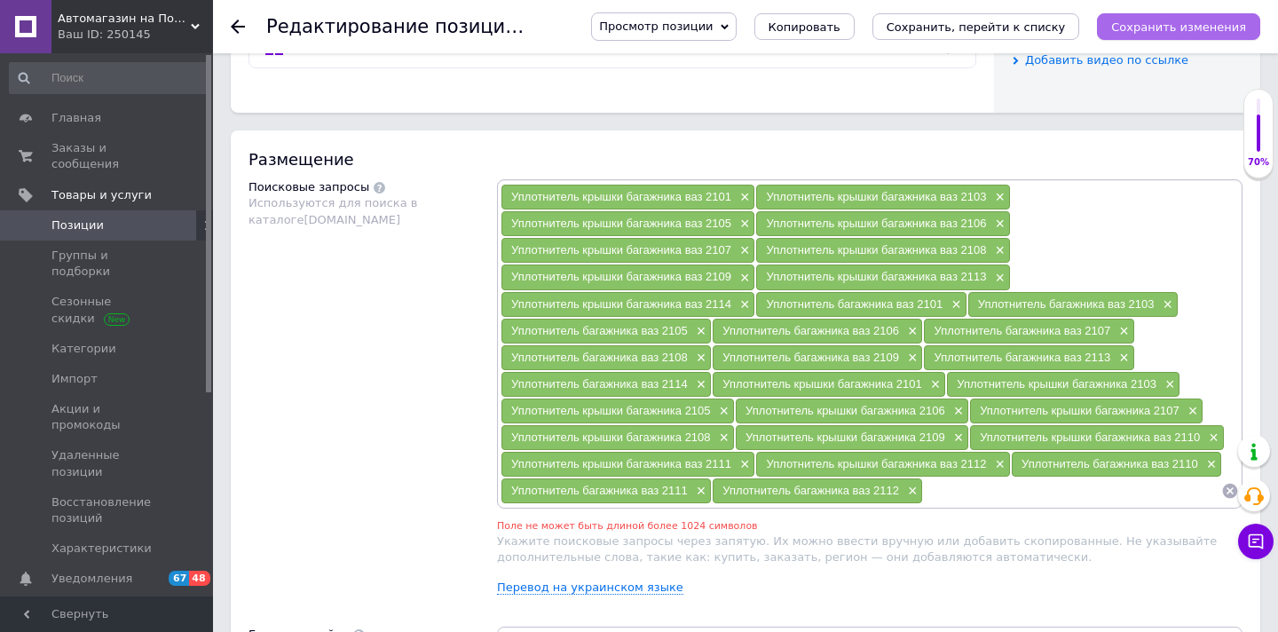
click at [1148, 24] on icon "Сохранить изменения" at bounding box center [1178, 26] width 135 height 13
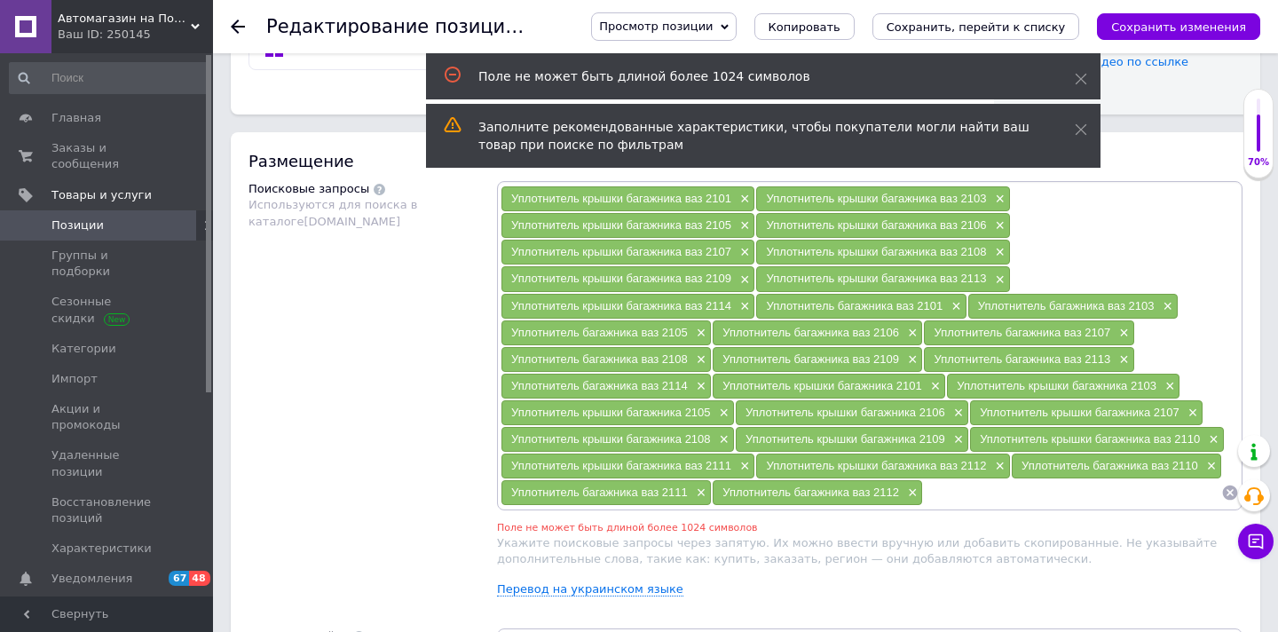
scroll to position [948, 0]
click at [746, 303] on span "×" at bounding box center [743, 305] width 14 height 15
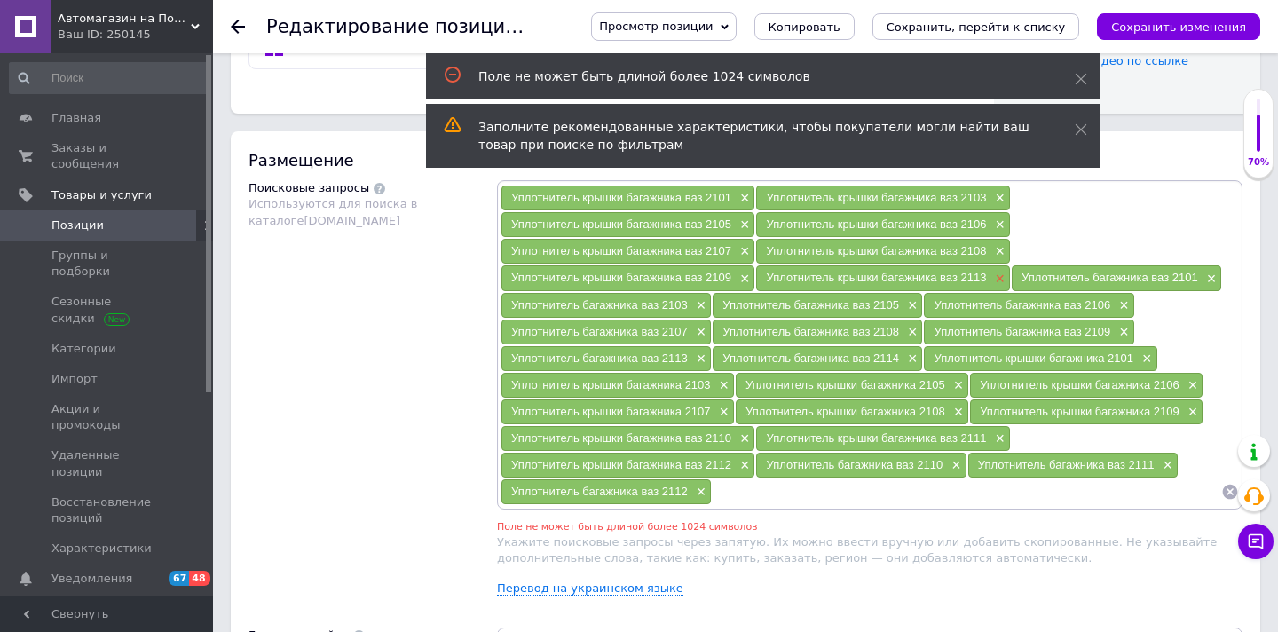
click at [996, 274] on span "×" at bounding box center [998, 279] width 14 height 15
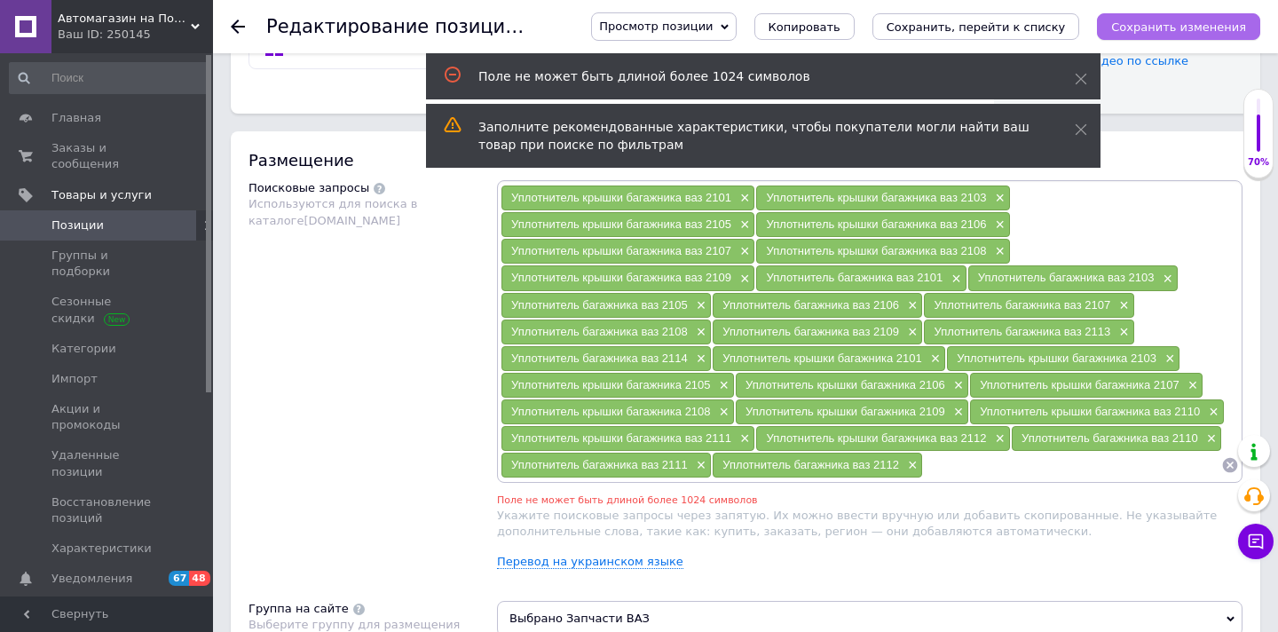
click at [1182, 15] on button "Сохранить изменения" at bounding box center [1178, 26] width 163 height 27
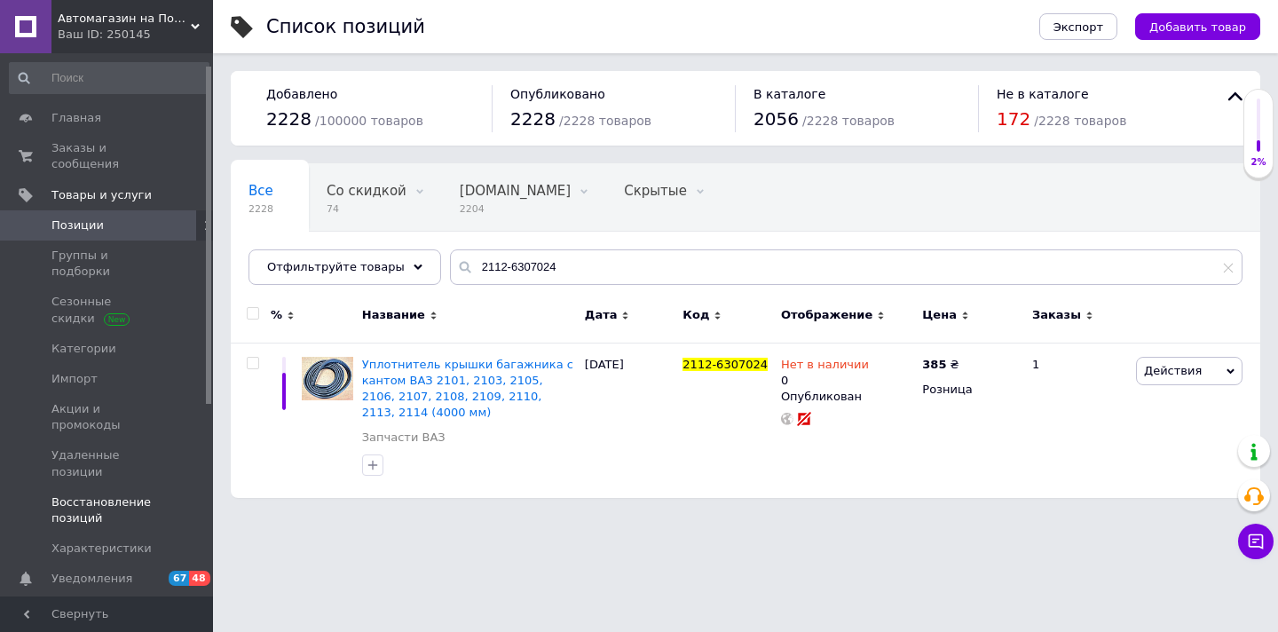
scroll to position [65, 0]
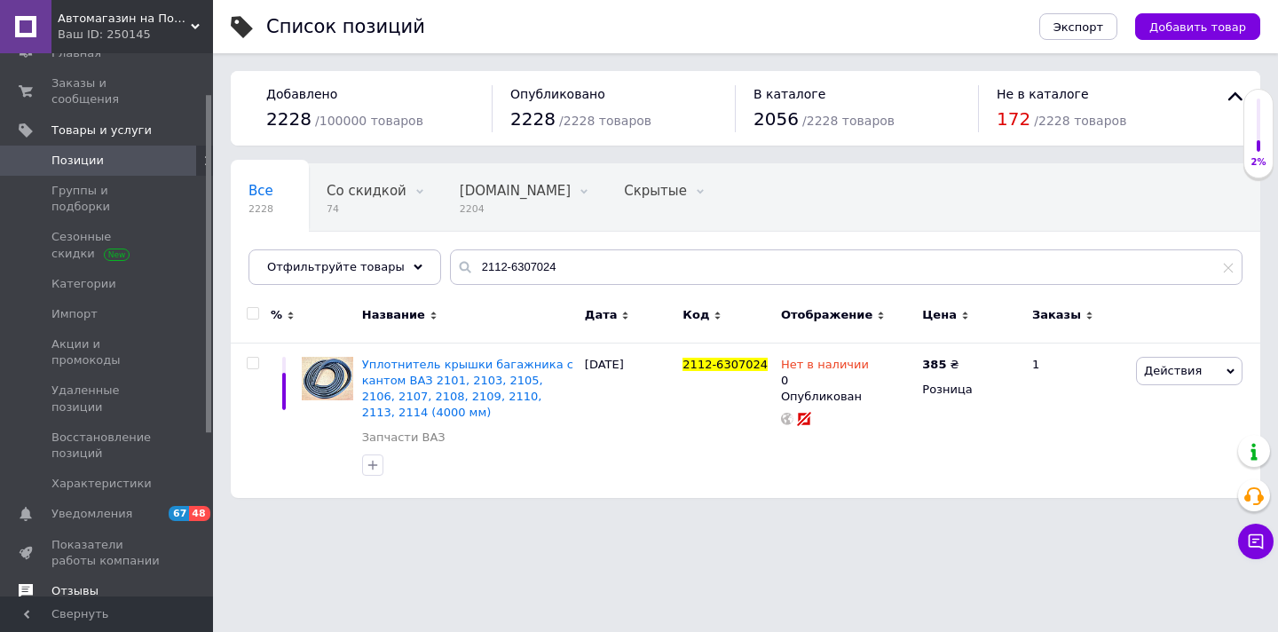
click at [75, 583] on span "Отзывы" at bounding box center [74, 591] width 47 height 16
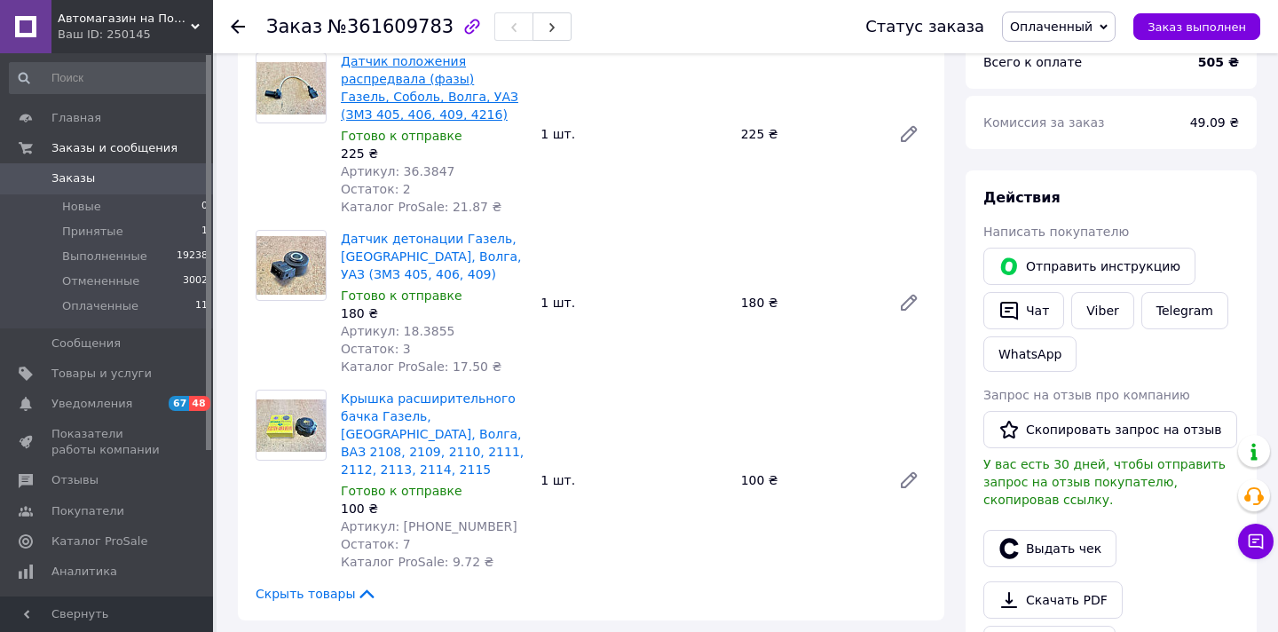
scroll to position [651, 0]
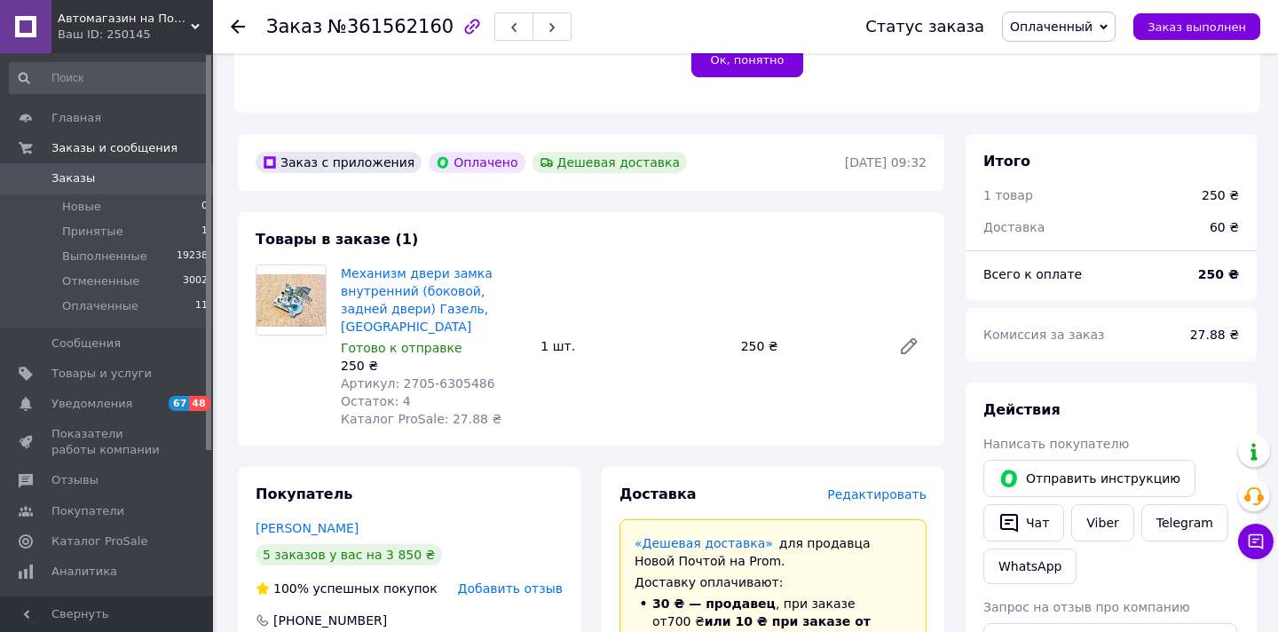
scroll to position [438, 0]
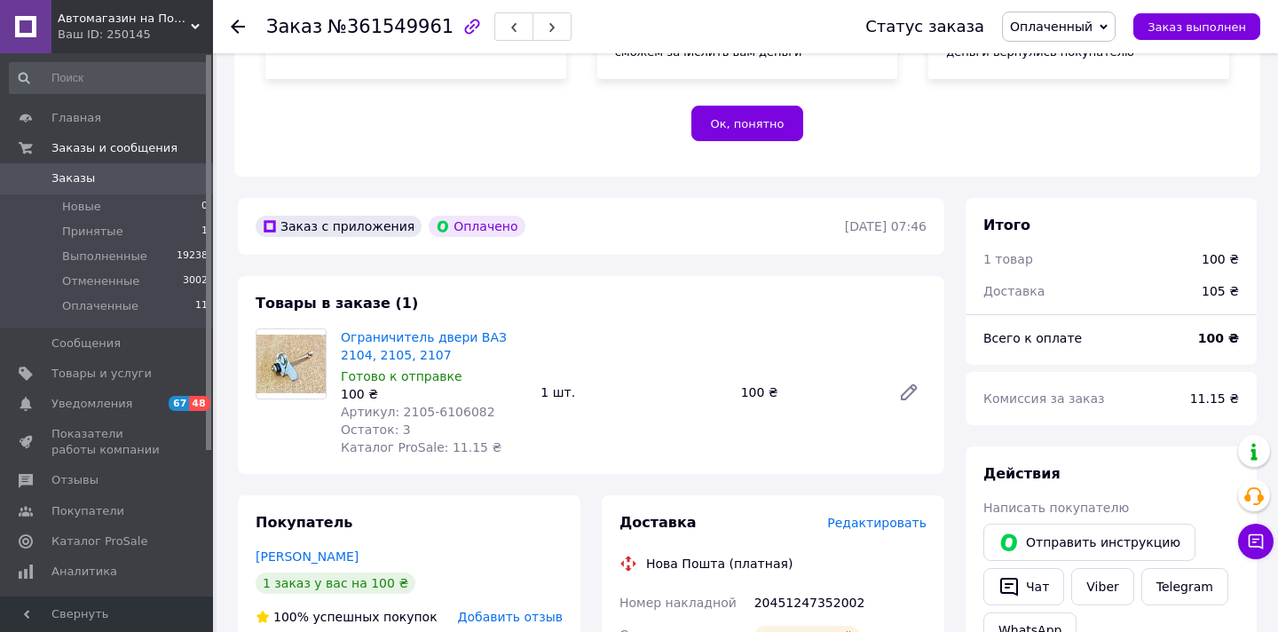
scroll to position [386, 0]
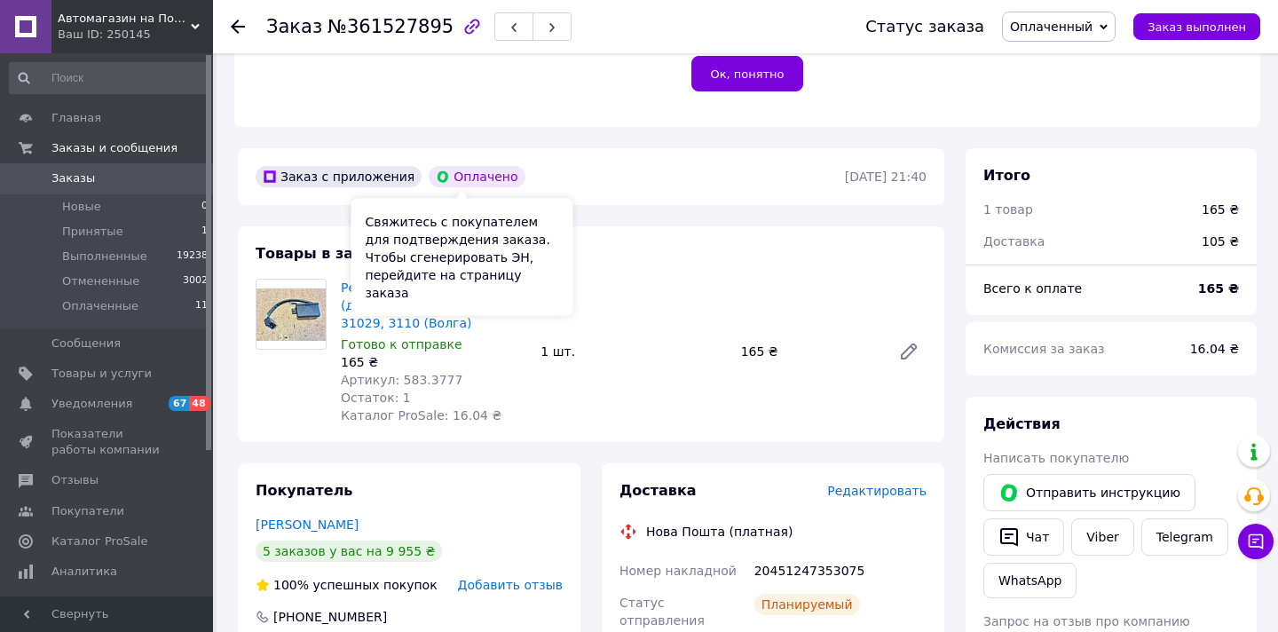
scroll to position [459, 0]
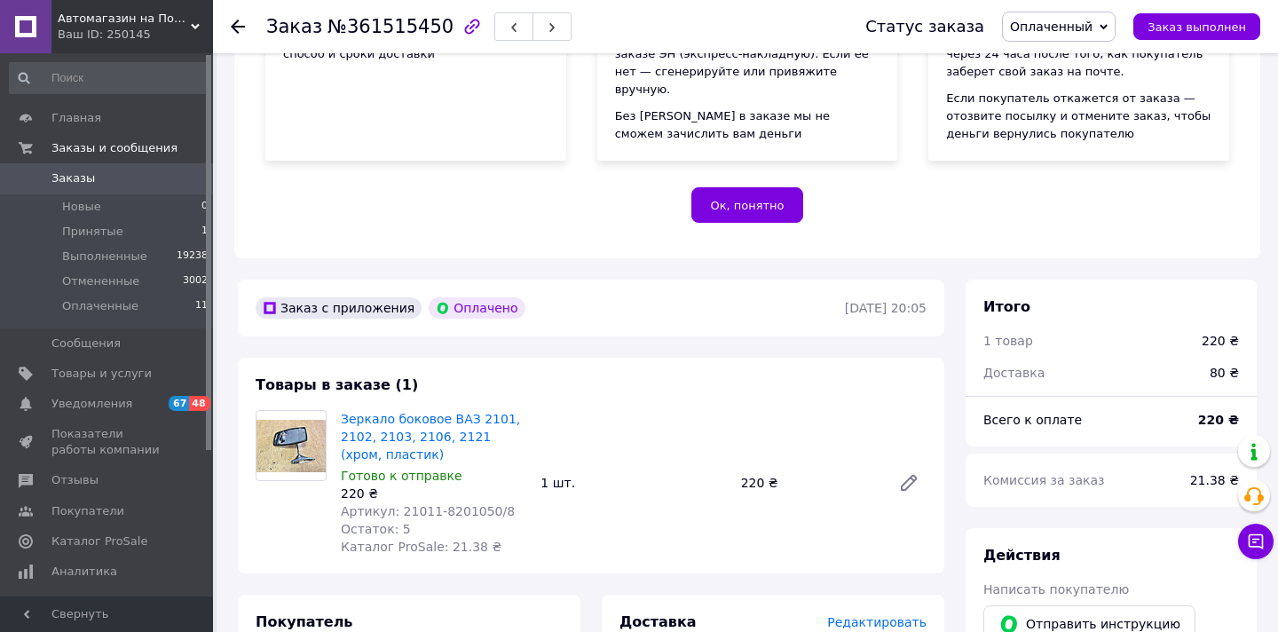
scroll to position [406, 0]
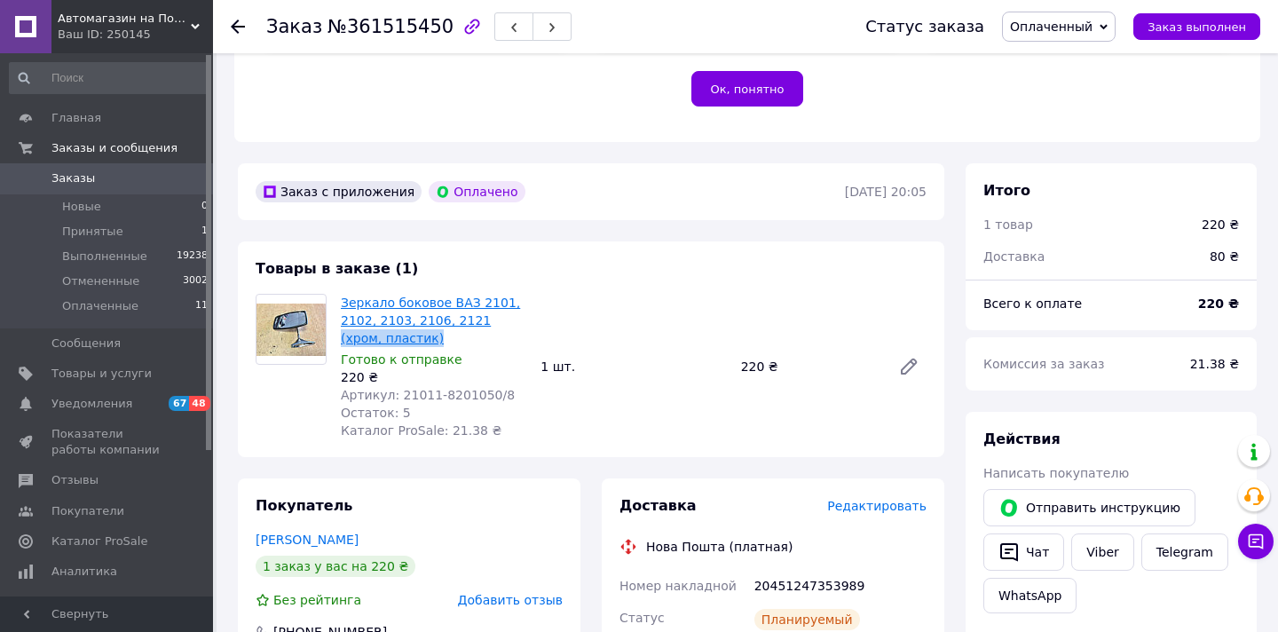
drag, startPoint x: 450, startPoint y: 342, endPoint x: 476, endPoint y: 320, distance: 33.4
click at [476, 320] on span "Зеркало боковое ВАЗ 2101, 2102, 2103, 2106, 2121 (хром, пластик)" at bounding box center [434, 320] width 186 height 53
copy link "(хром, пластик)"
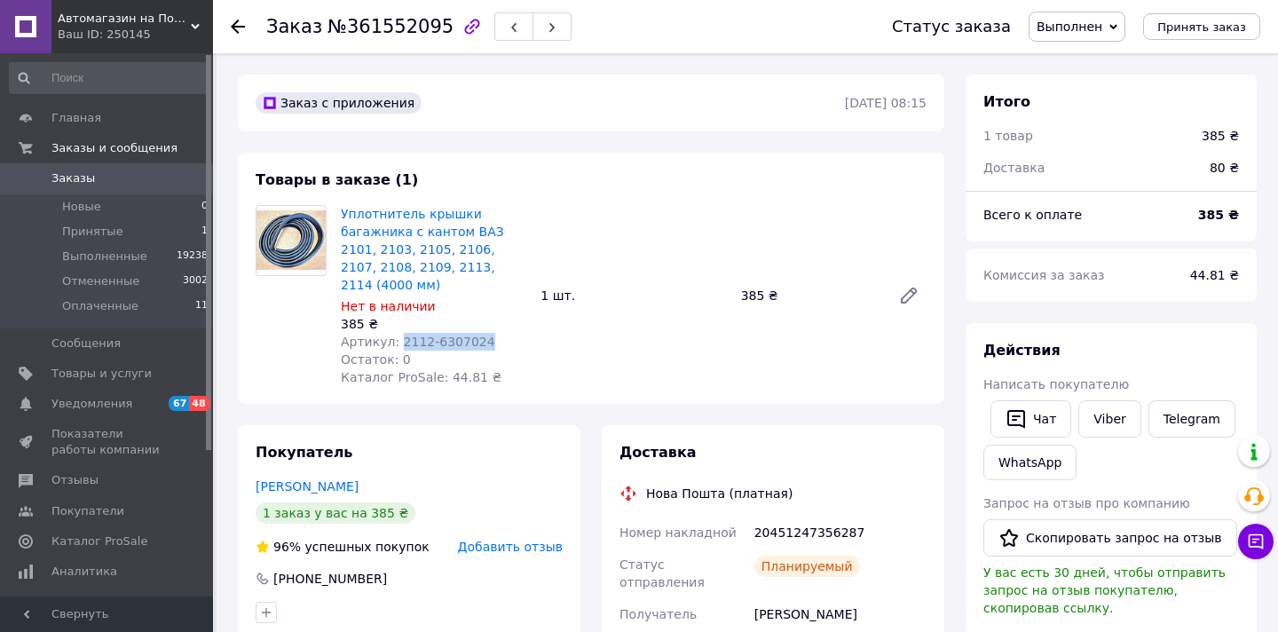
drag, startPoint x: 397, startPoint y: 320, endPoint x: 506, endPoint y: 320, distance: 109.2
click at [506, 333] on div "Артикул: 2112-6307024" at bounding box center [434, 342] width 186 height 18
copy span "2112-6307024"
